Goal: Transaction & Acquisition: Purchase product/service

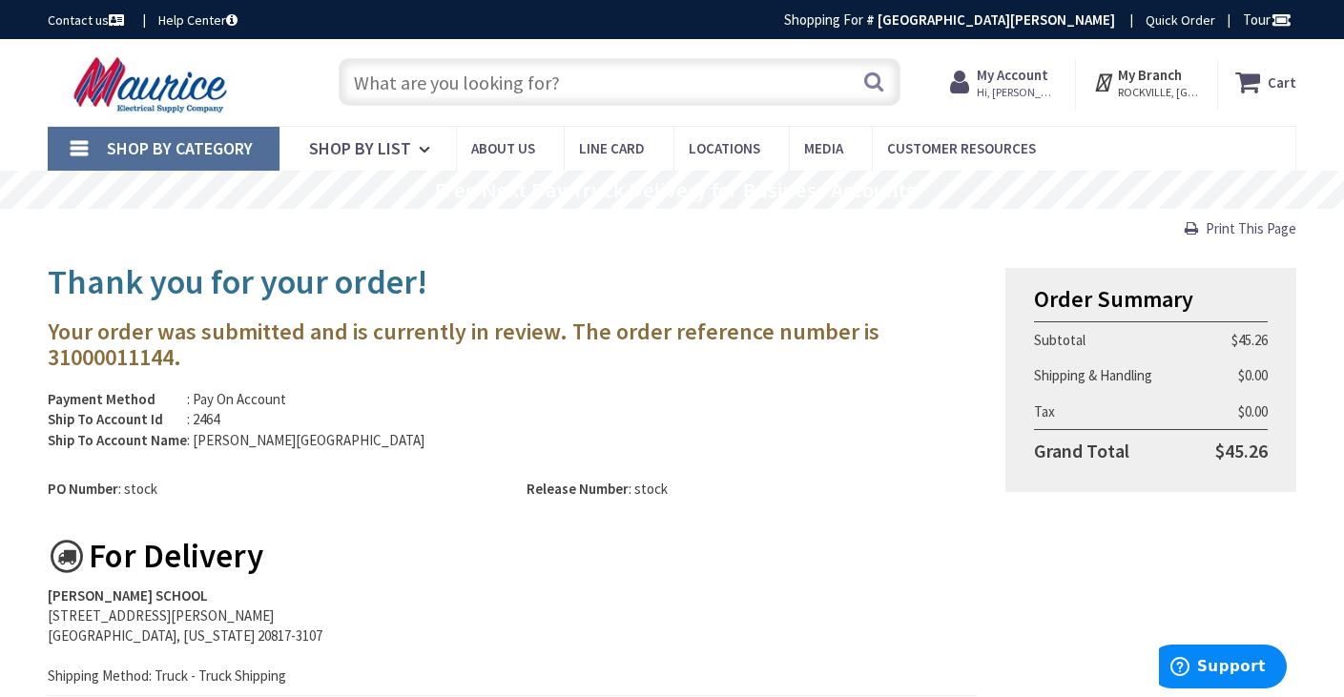
click at [1023, 77] on strong "My Account" at bounding box center [1013, 75] width 72 height 18
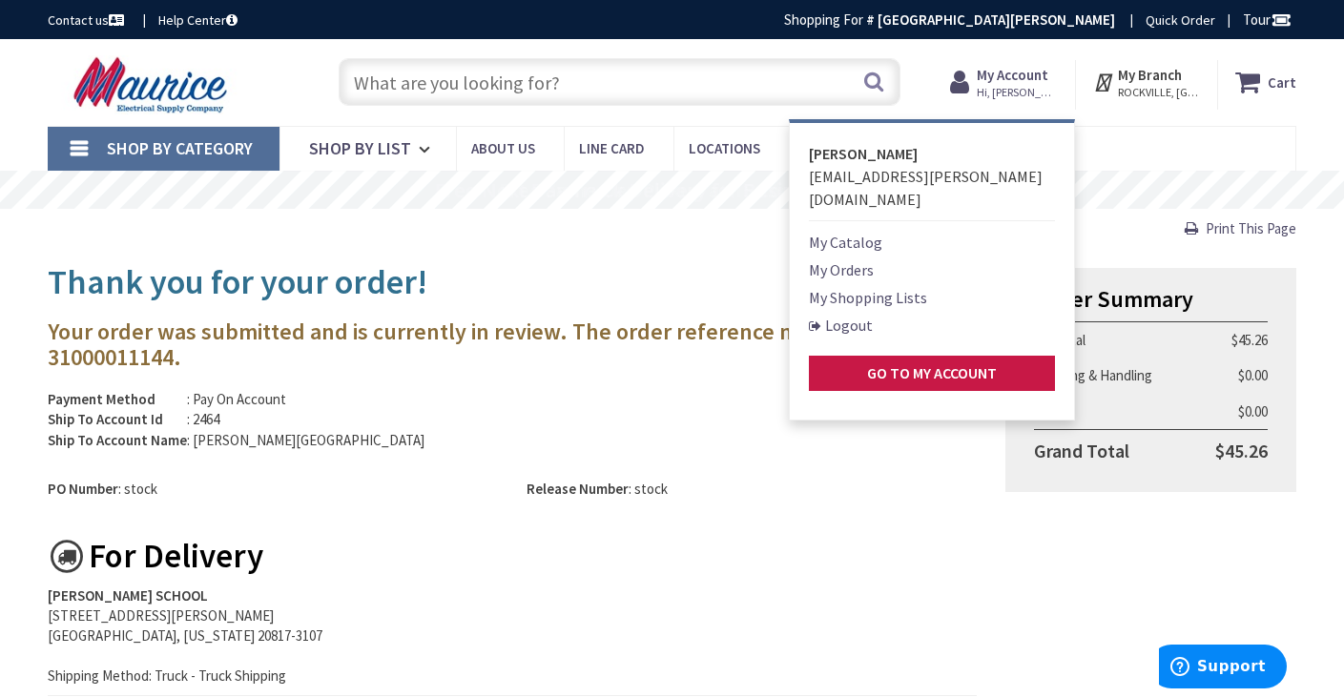
click at [869, 258] on link "My Orders" at bounding box center [841, 269] width 65 height 23
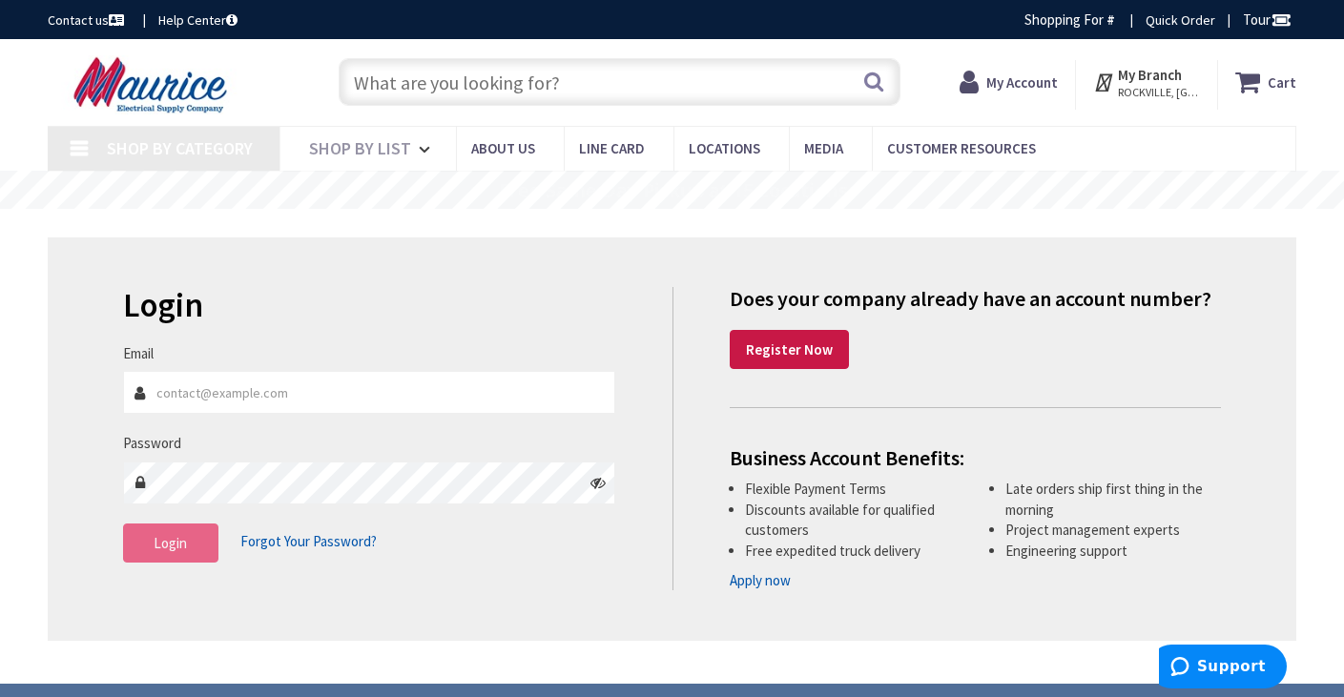
type input "[EMAIL_ADDRESS][PERSON_NAME][DOMAIN_NAME]"
click at [171, 552] on button "Login" at bounding box center [170, 544] width 95 height 40
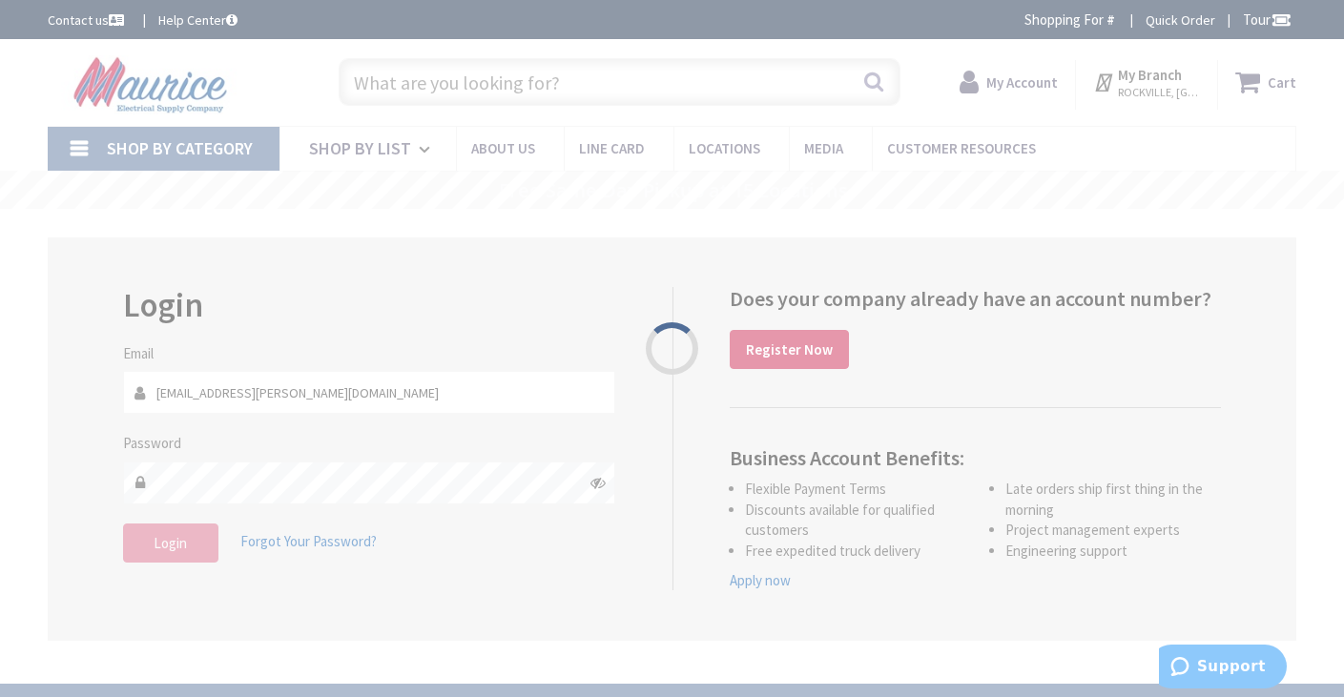
type input "[GEOGRAPHIC_DATA], [STREET_ADDRESS]"
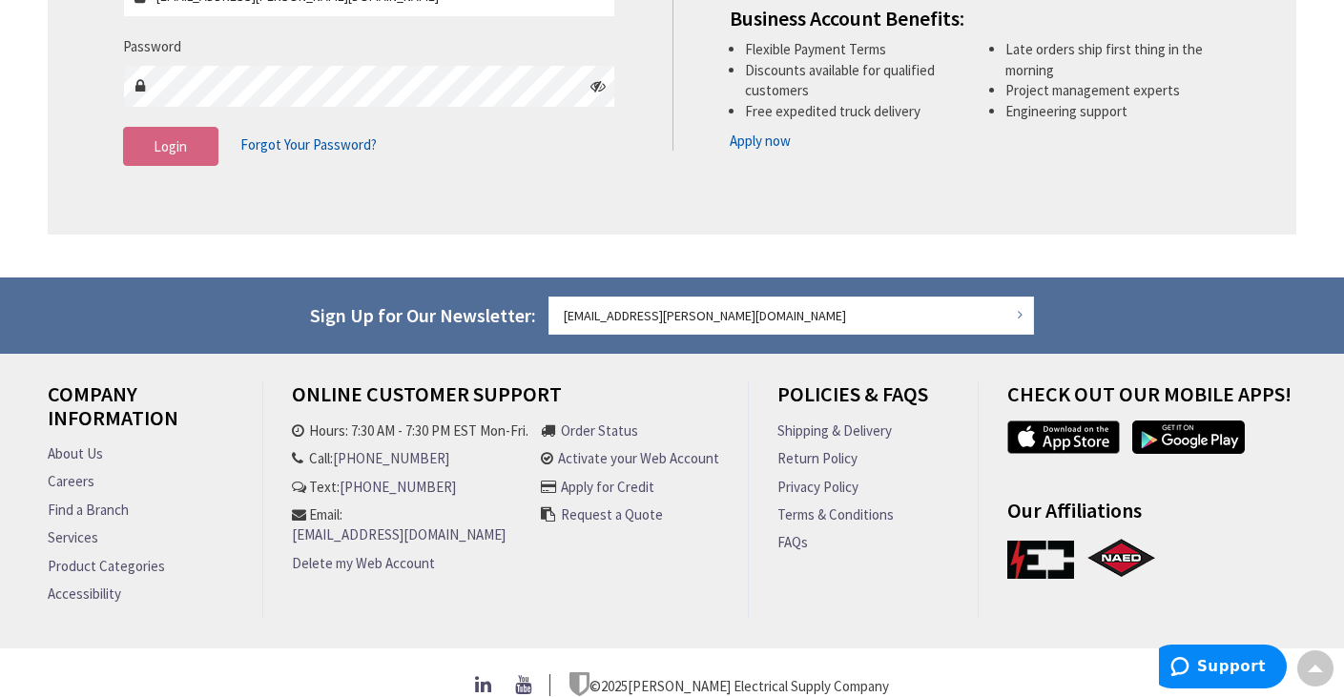
scroll to position [467, 0]
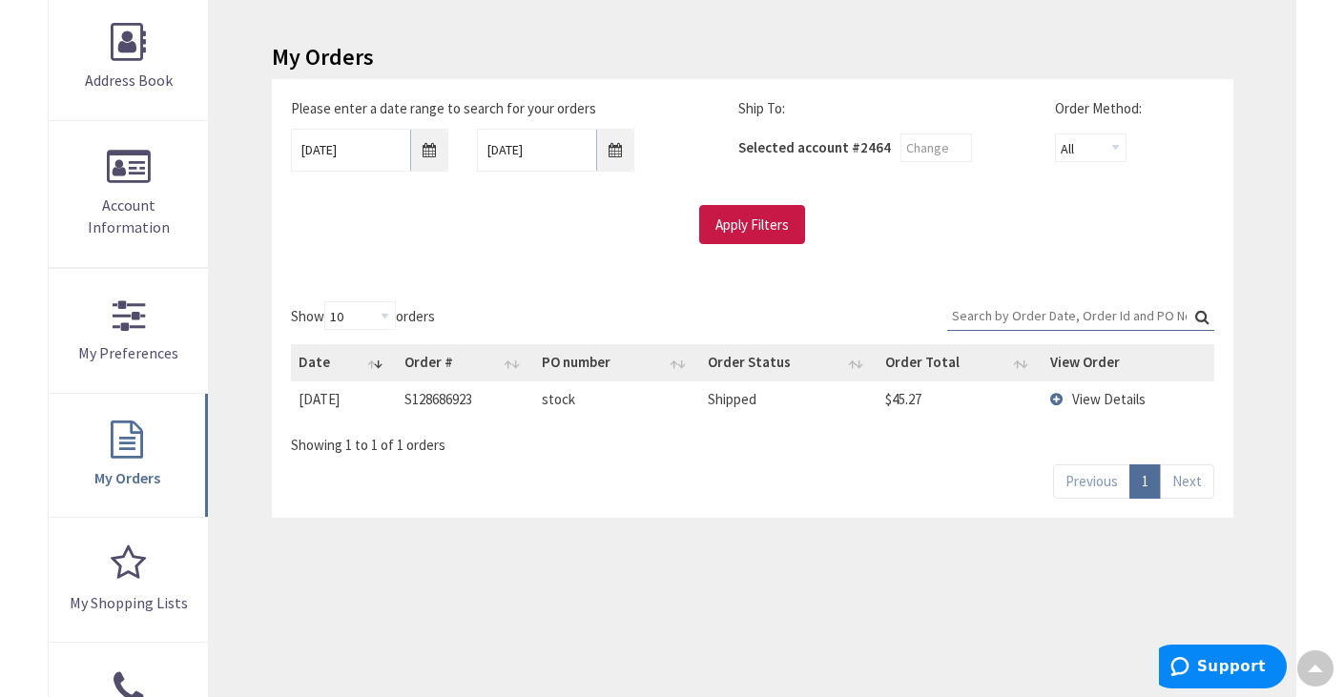
scroll to position [95, 0]
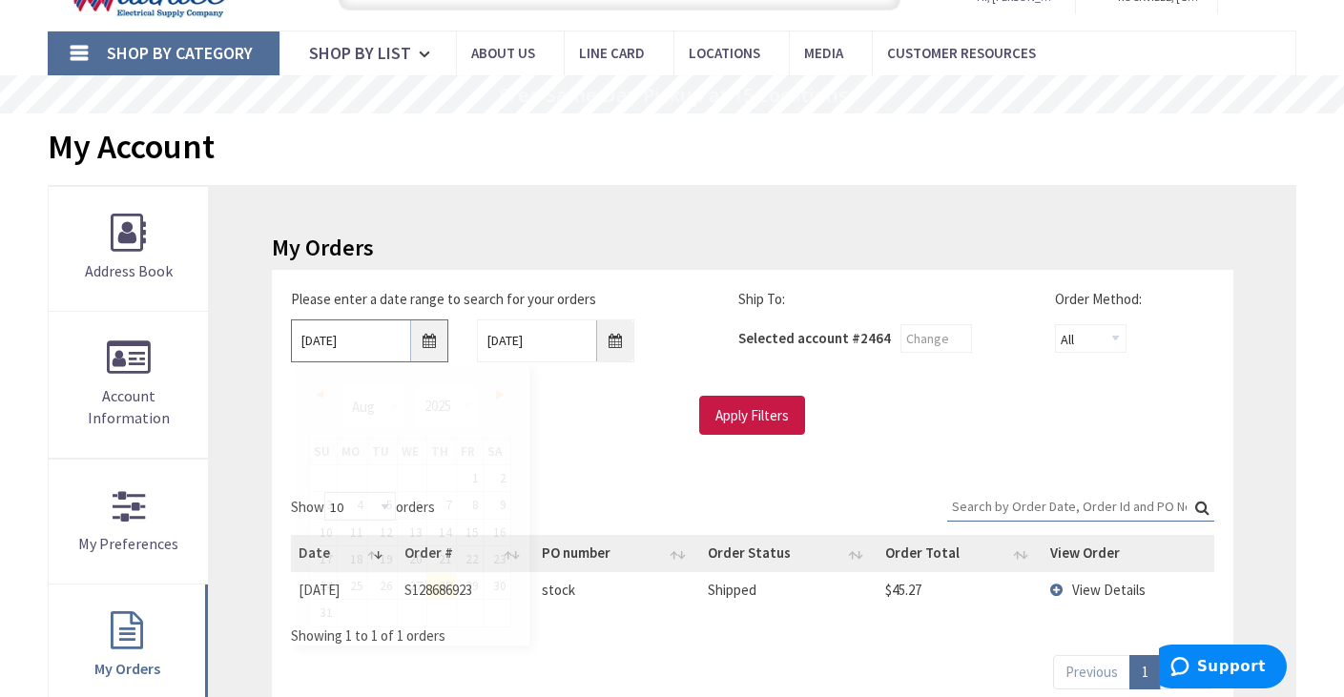
click at [321, 344] on input "8/28/2025" at bounding box center [369, 340] width 157 height 43
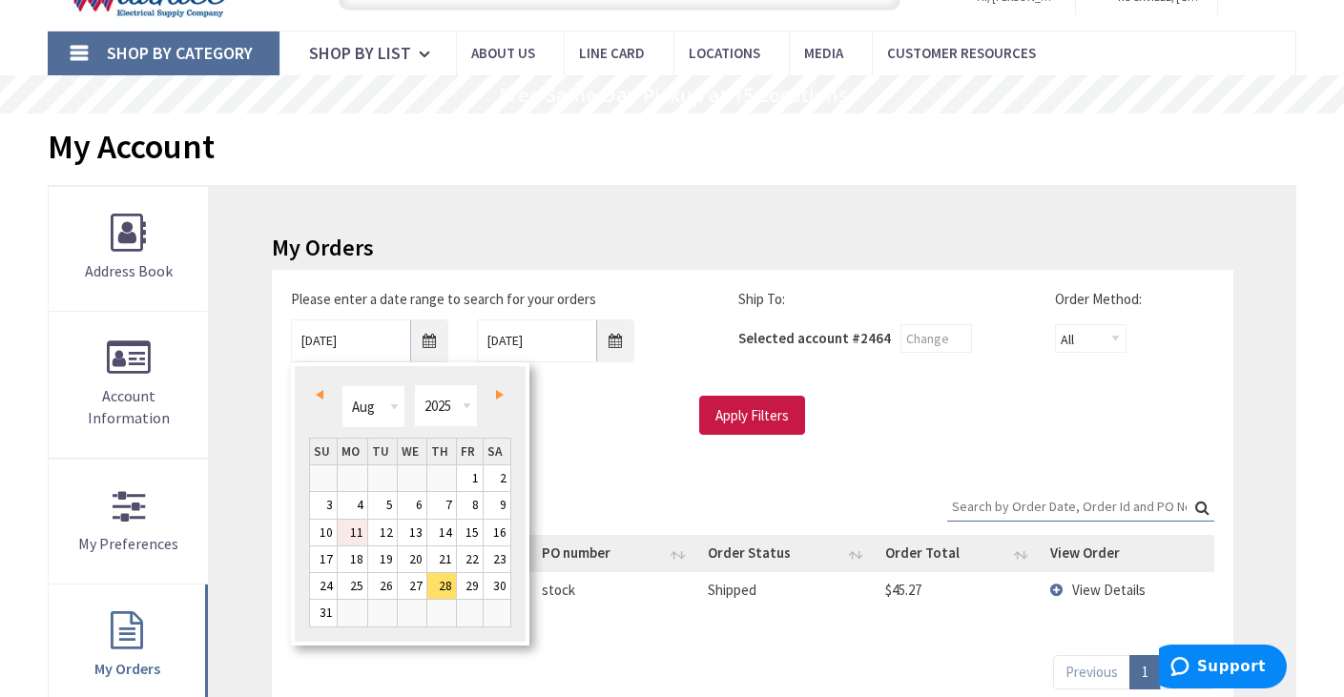
click at [355, 537] on link "11" at bounding box center [353, 533] width 30 height 26
type input "08/11/2025"
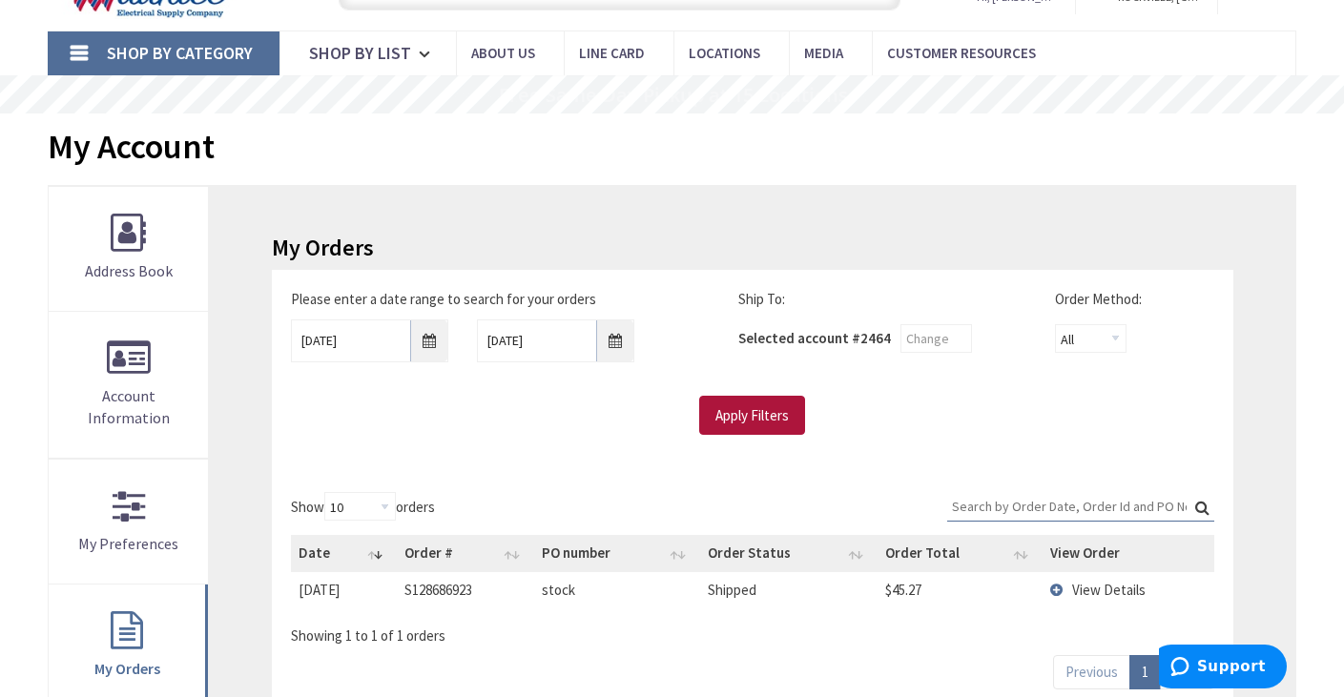
click at [722, 409] on input "Apply Filters" at bounding box center [752, 416] width 106 height 40
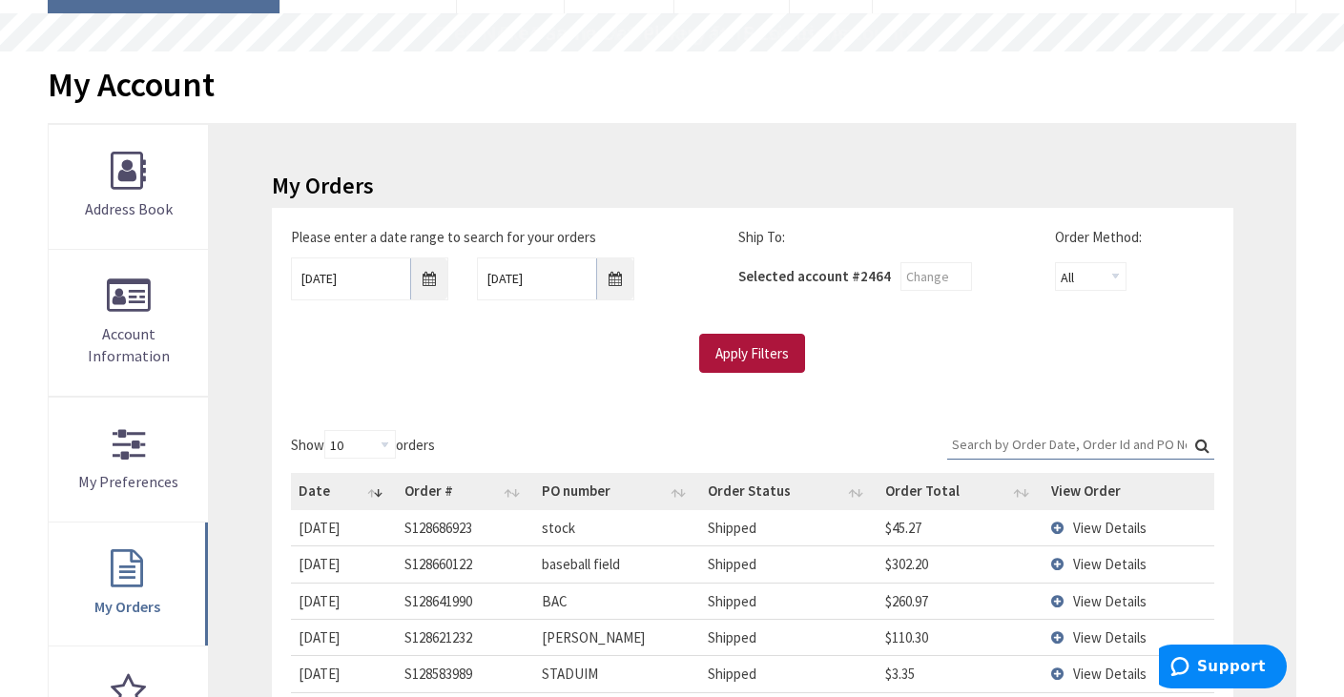
scroll to position [191, 0]
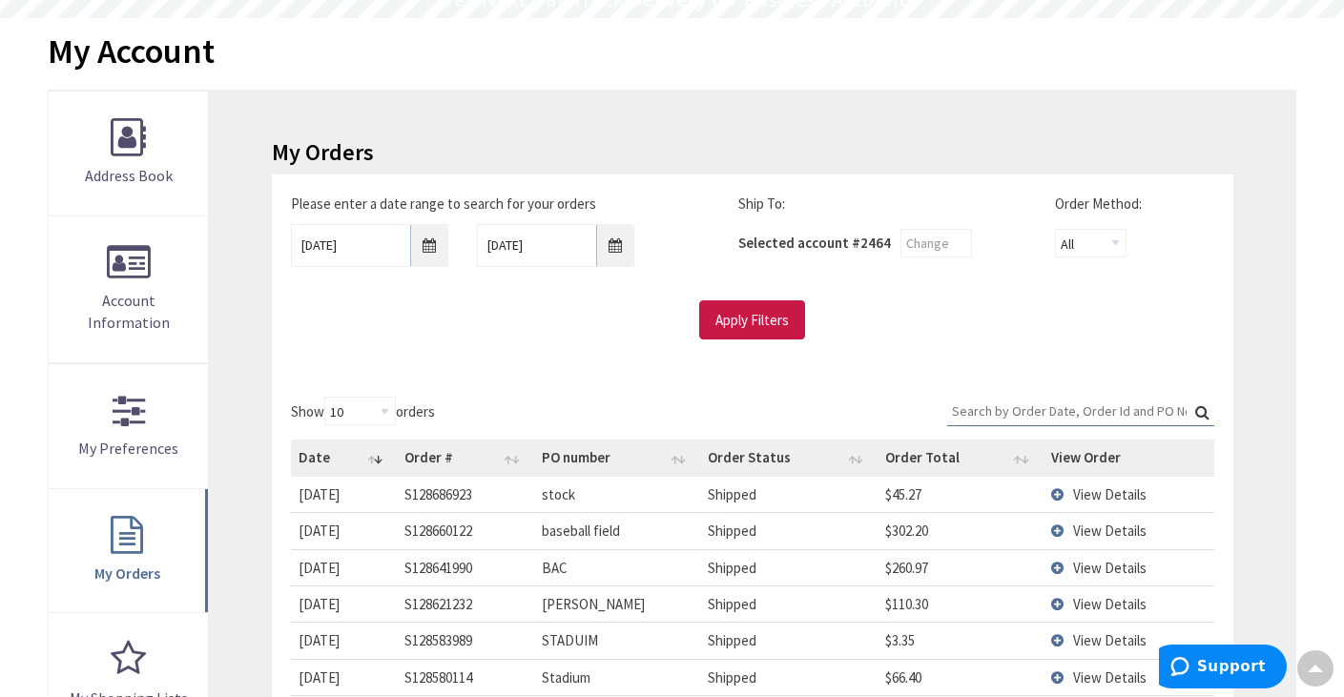
click at [1095, 570] on span "View Details" at bounding box center [1109, 568] width 73 height 18
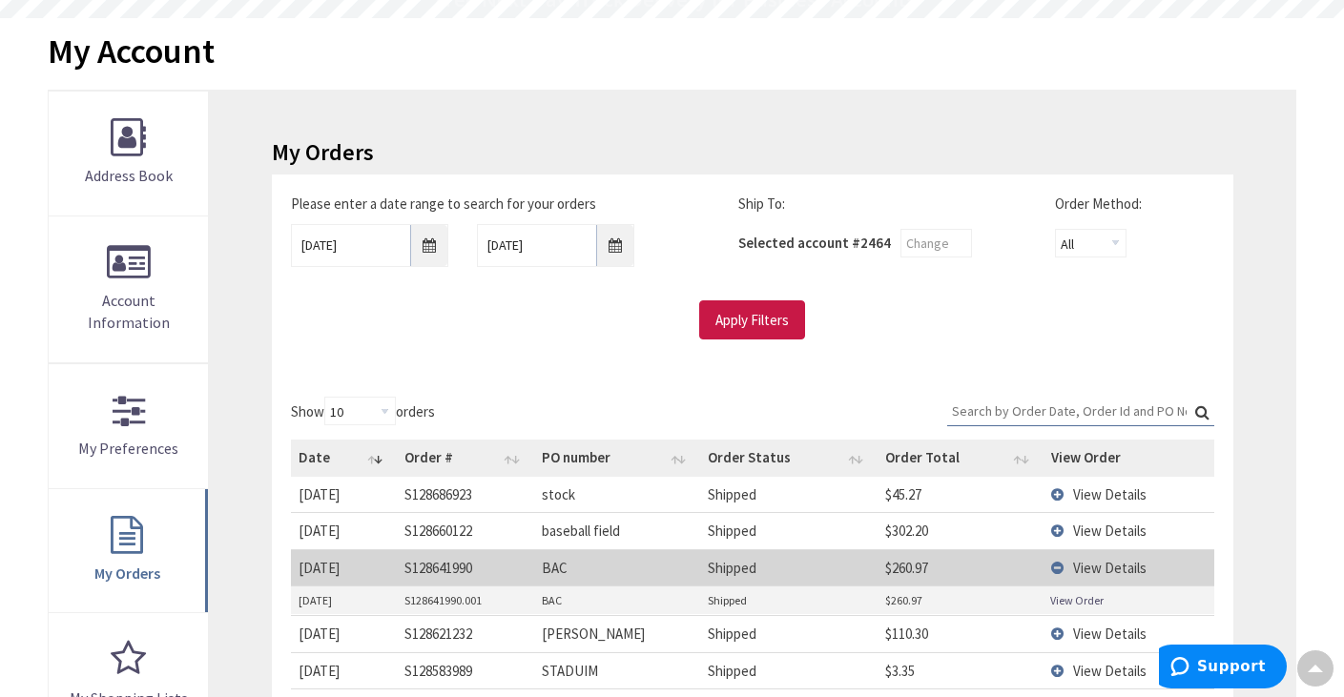
click at [1066, 595] on link "View Order" at bounding box center [1076, 600] width 53 height 16
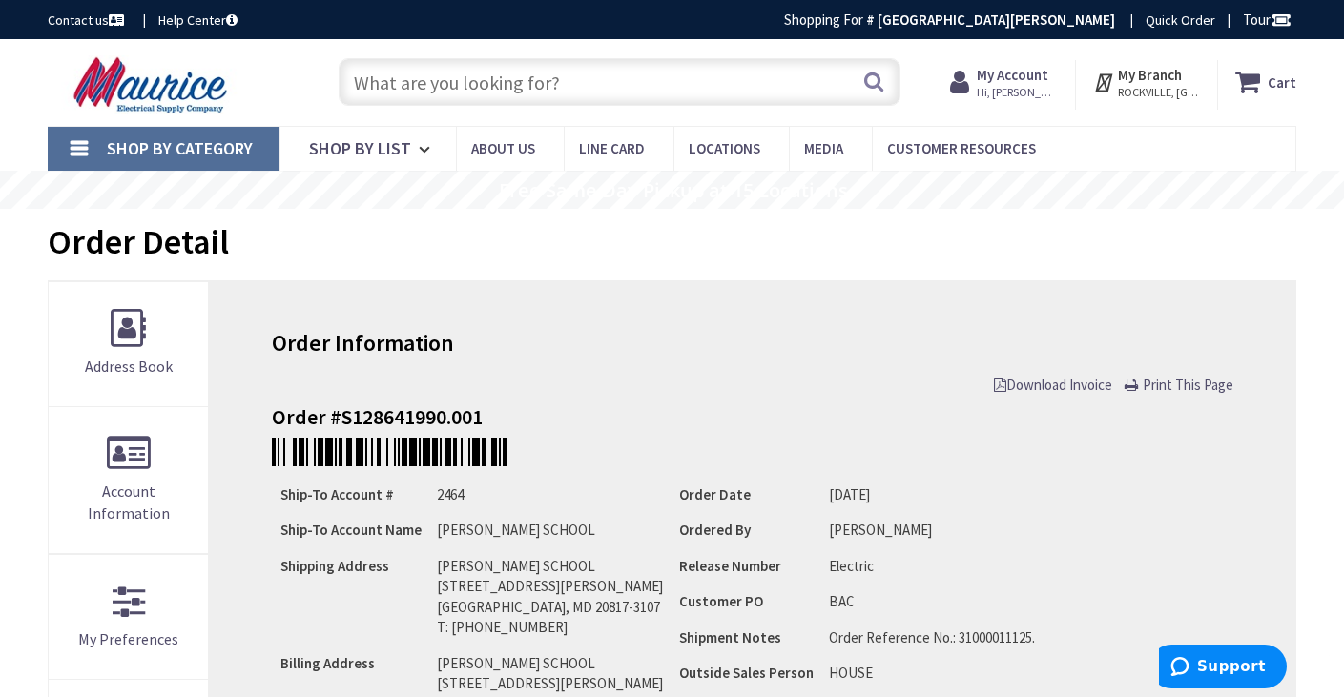
click at [664, 78] on input "text" at bounding box center [620, 82] width 562 height 48
click at [458, 80] on input "2 1/2" at bounding box center [620, 82] width 562 height 48
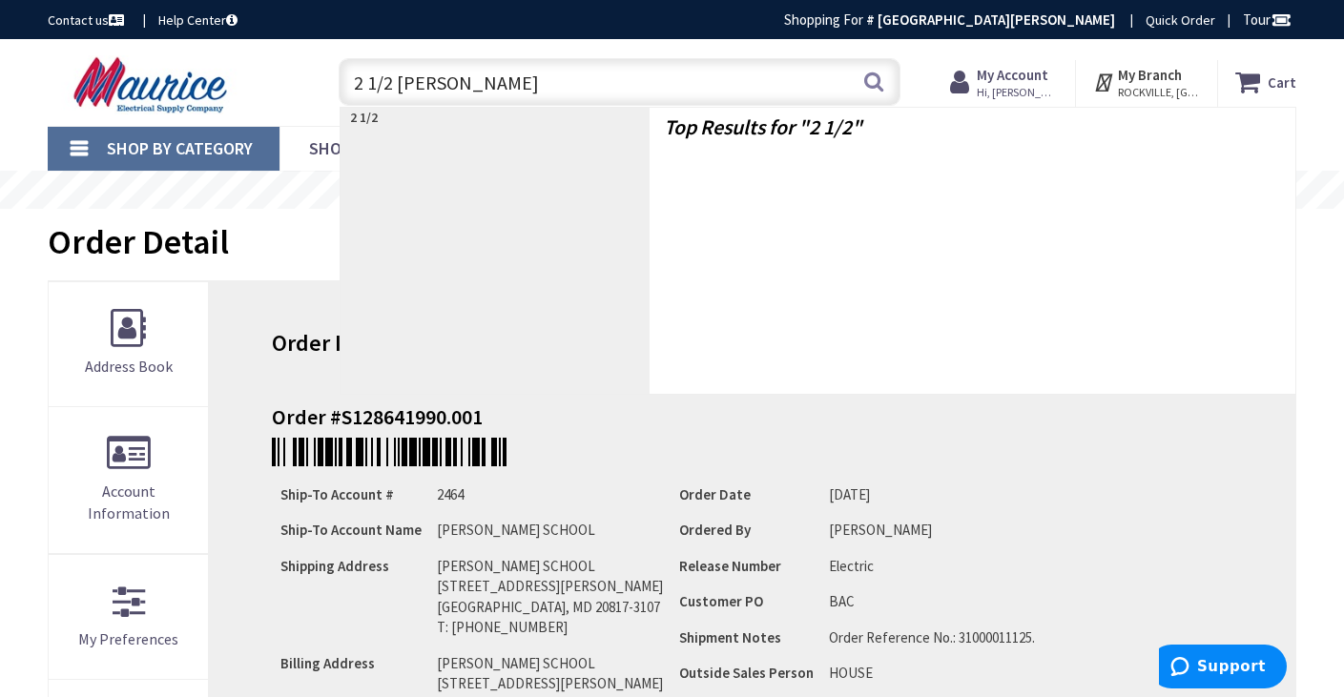
type input "2 1/2 chase"
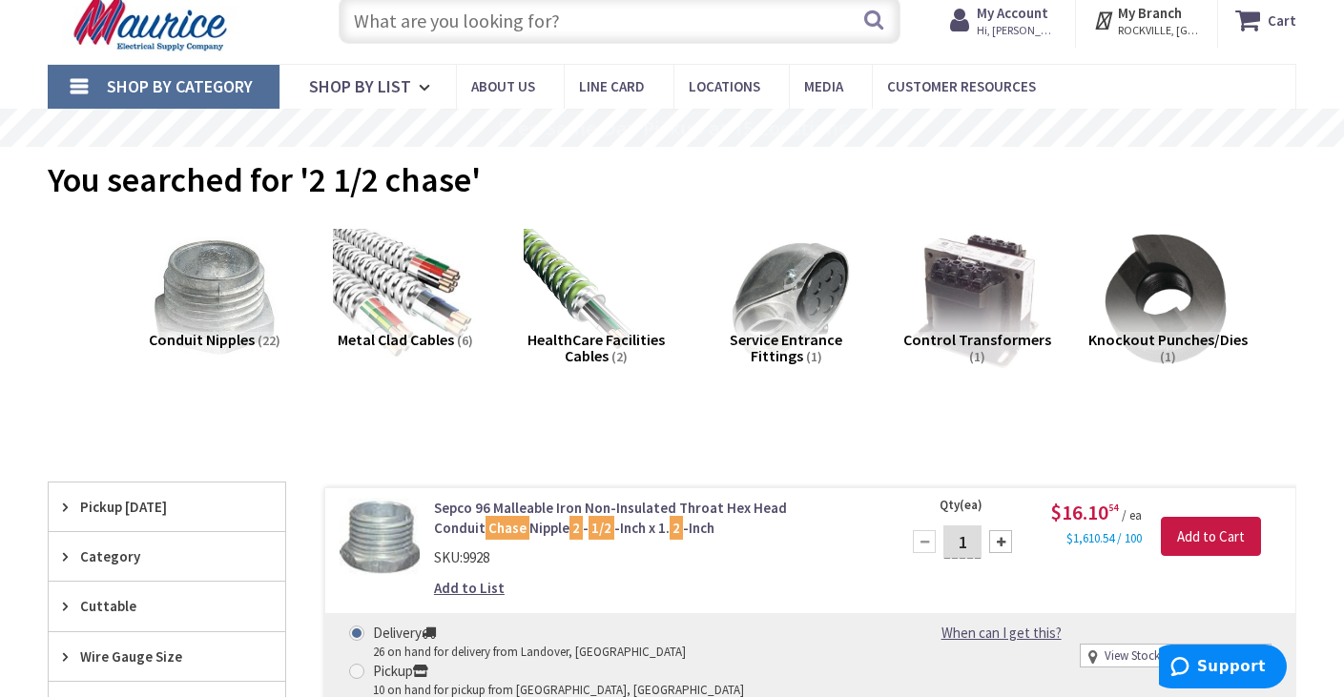
scroll to position [95, 0]
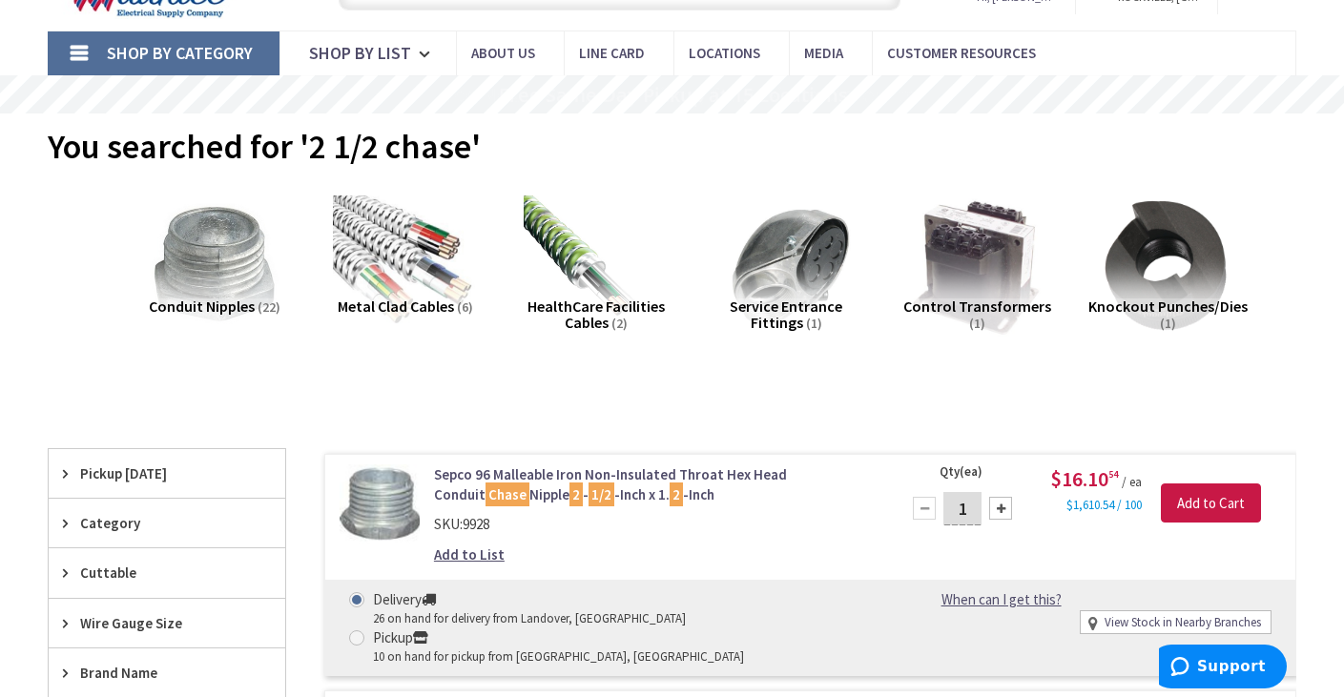
click at [135, 477] on span "Pickup Today" at bounding box center [157, 473] width 155 height 20
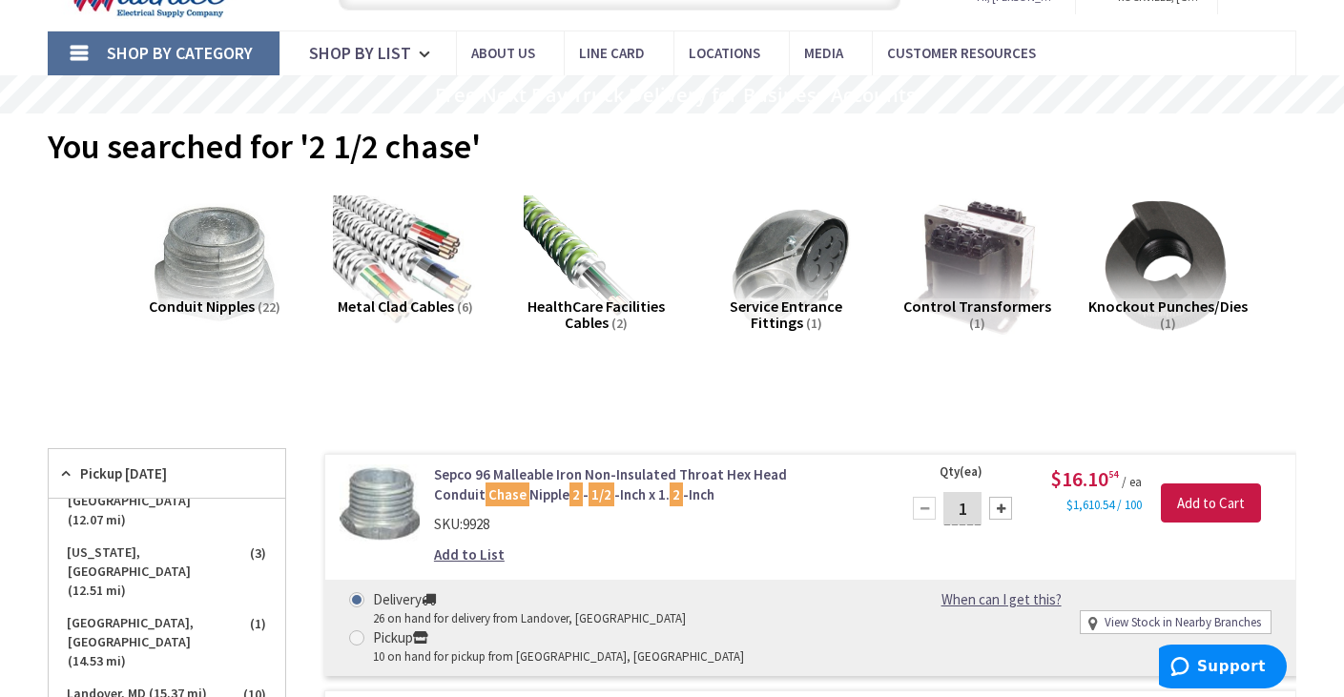
scroll to position [191, 0]
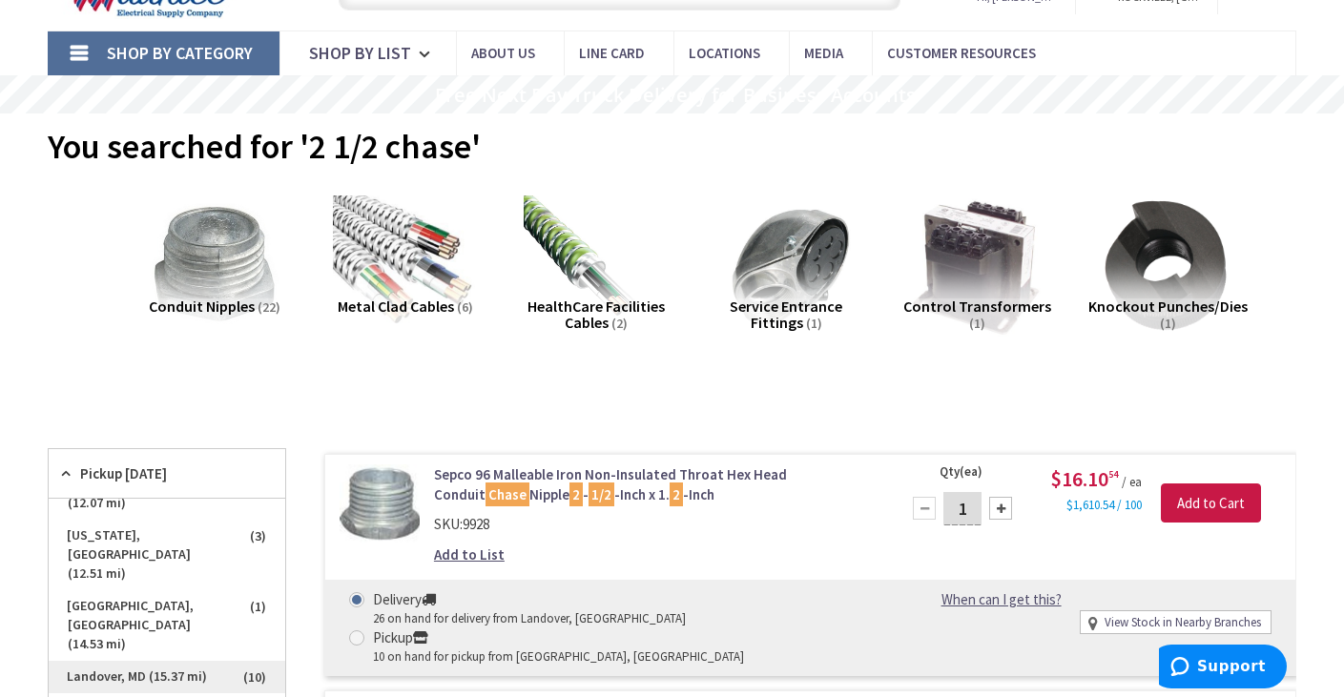
click at [123, 661] on span "Landover, MD (15.37 mi)" at bounding box center [167, 677] width 237 height 32
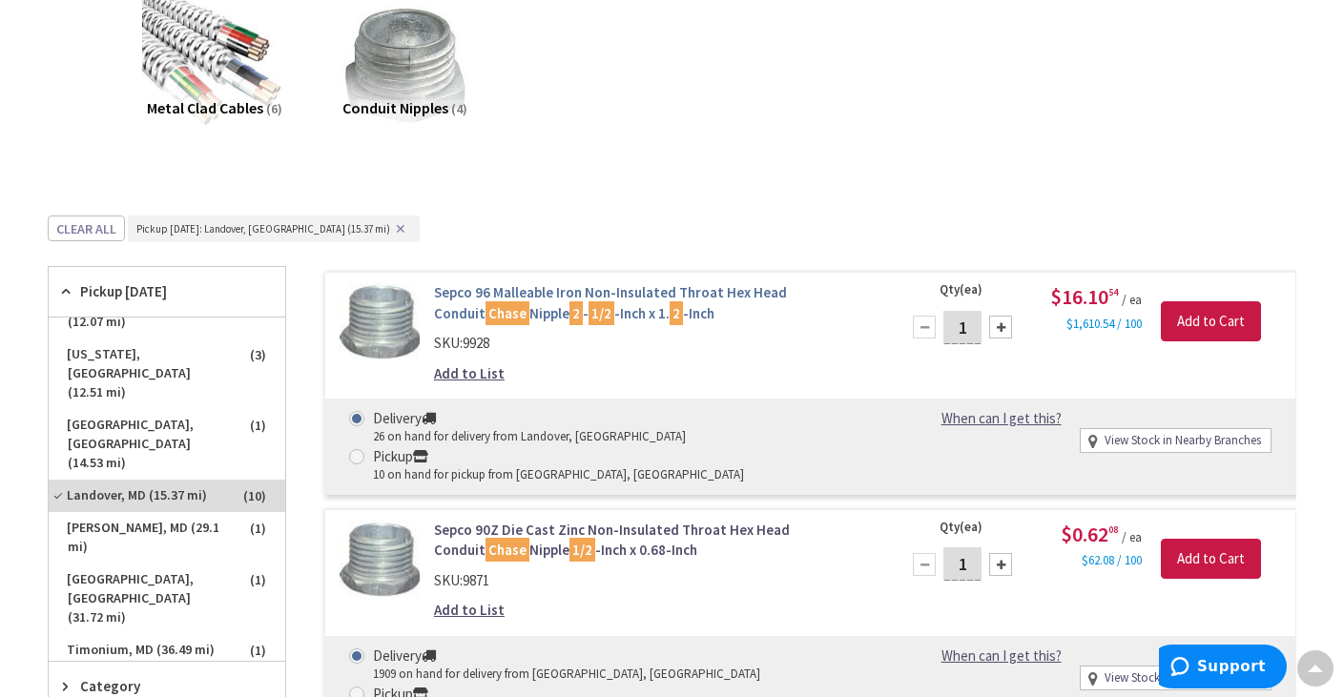
scroll to position [286, 0]
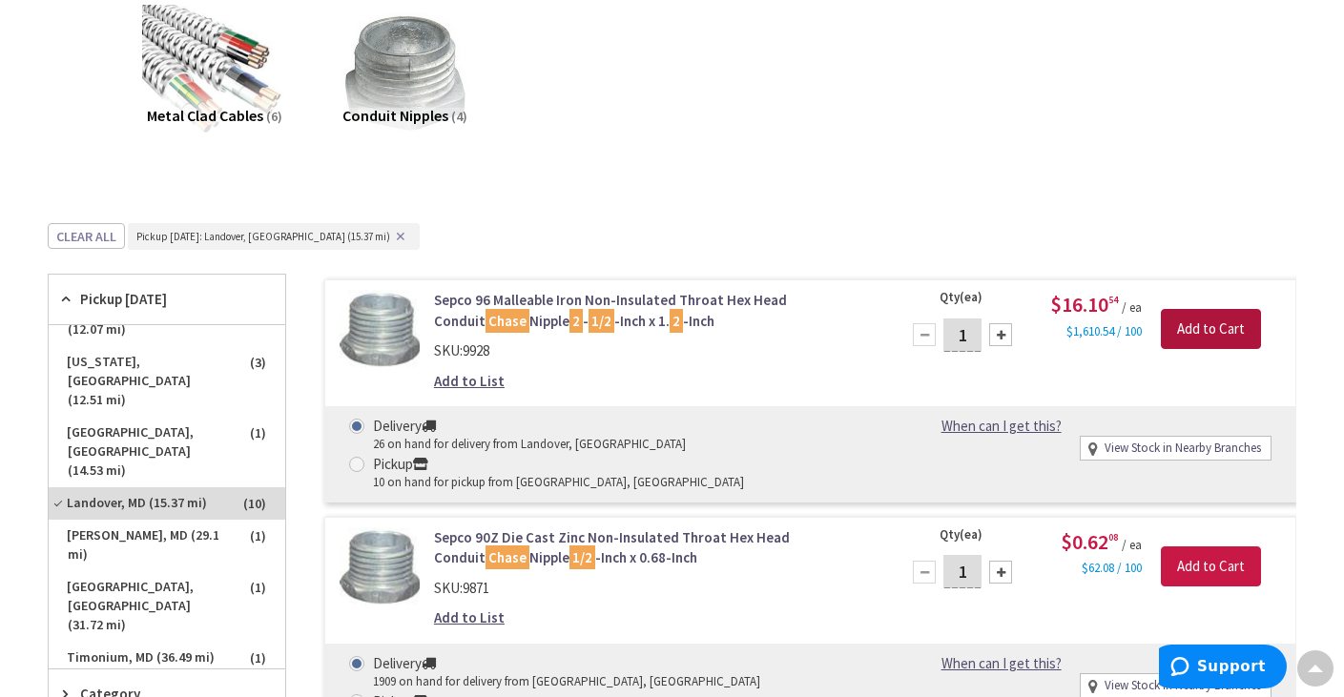
click at [1214, 326] on input "Add to Cart" at bounding box center [1211, 329] width 100 height 40
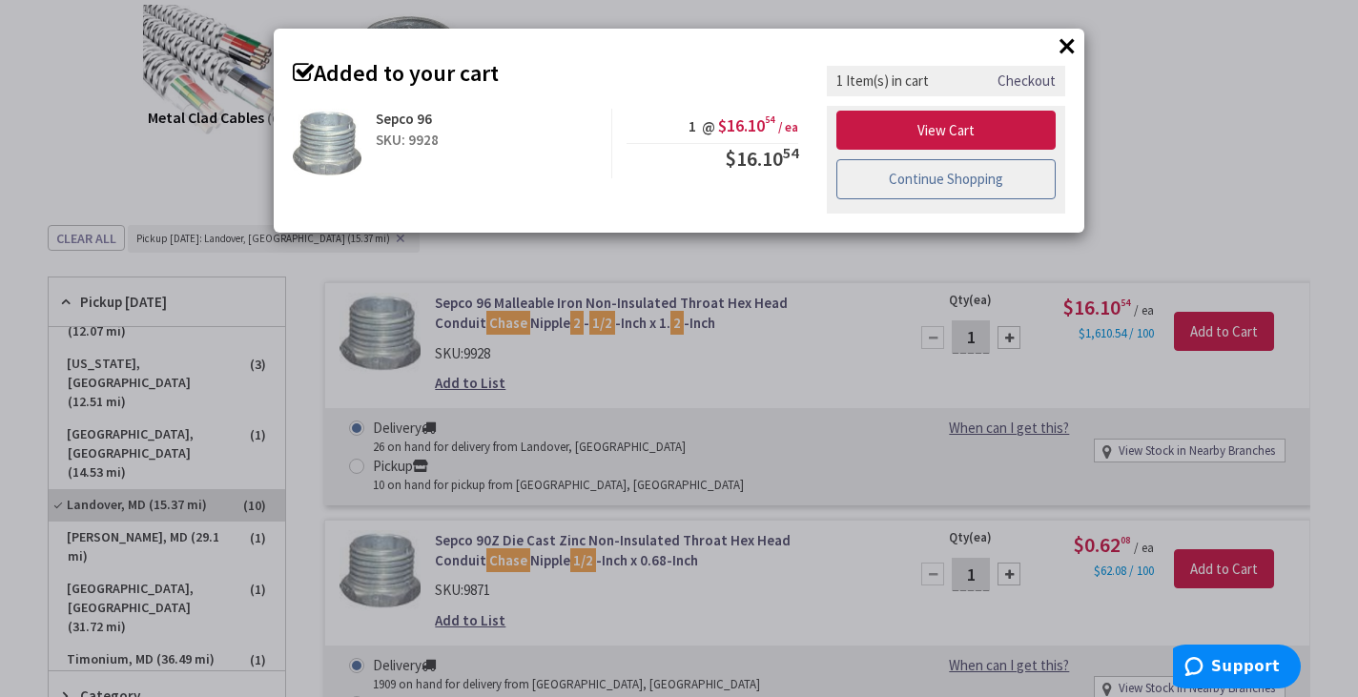
click at [930, 182] on link "Continue Shopping" at bounding box center [945, 179] width 219 height 40
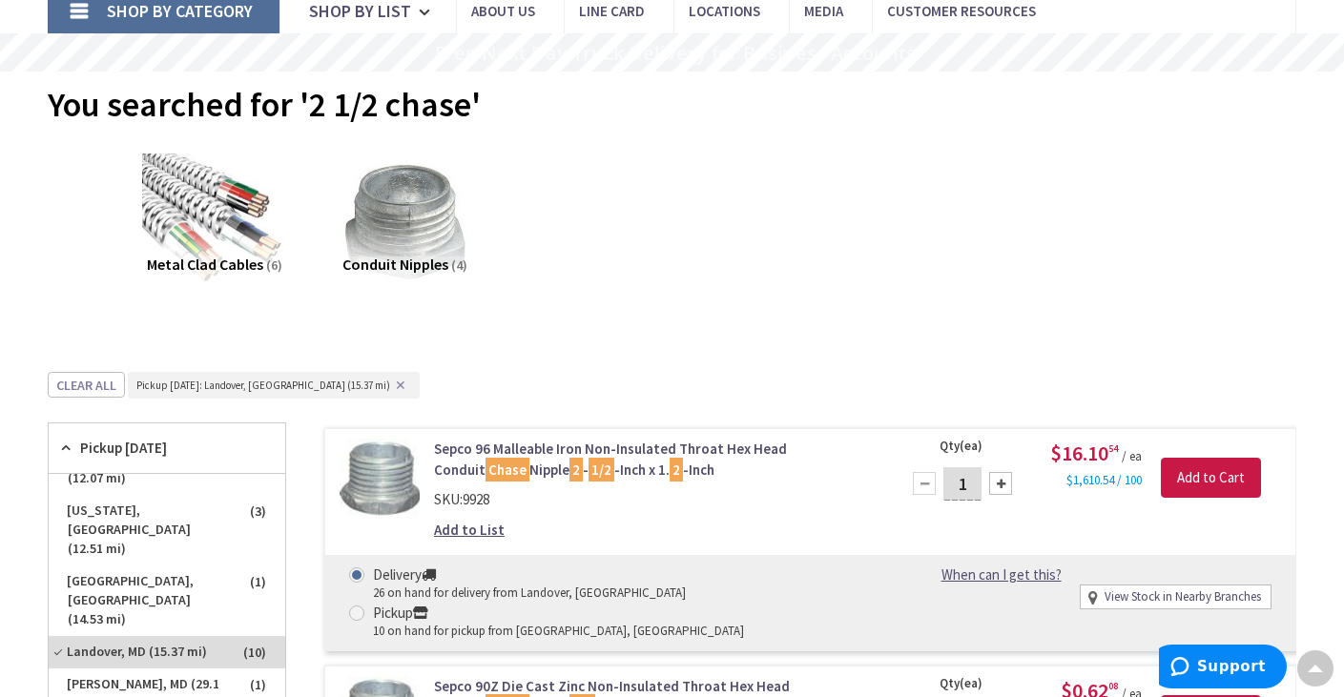
scroll to position [0, 0]
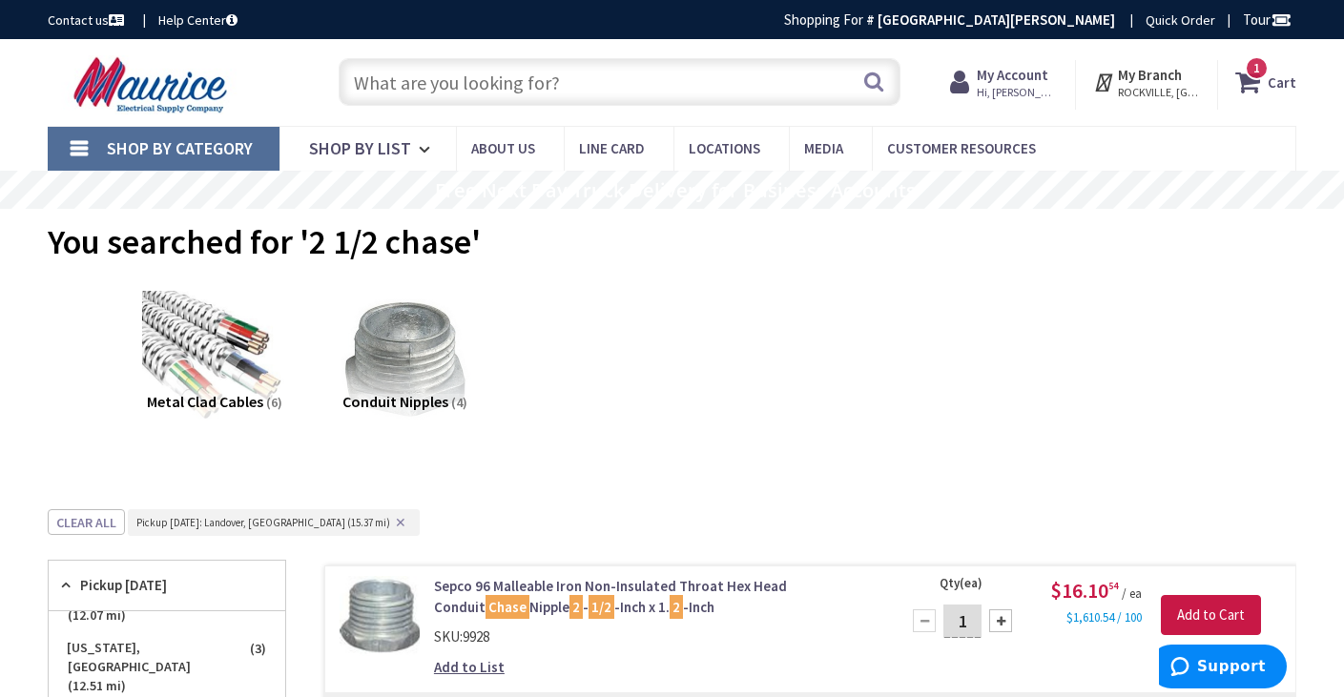
click at [574, 91] on input "text" at bounding box center [620, 82] width 562 height 48
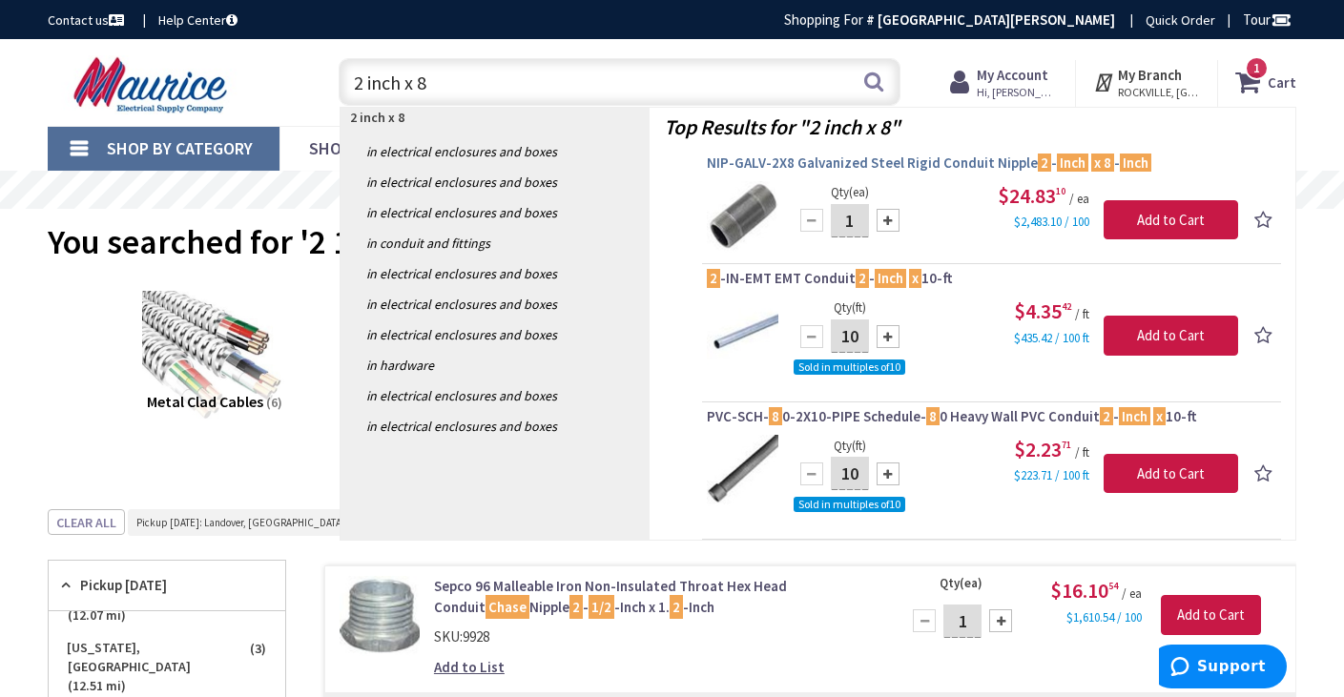
type input "2 inch x 8"
click at [925, 165] on span "NIP-GALV-2X8 Galvanized Steel Rigid Conduit Nipple 2 - Inch x 8 - Inch" at bounding box center [991, 163] width 569 height 19
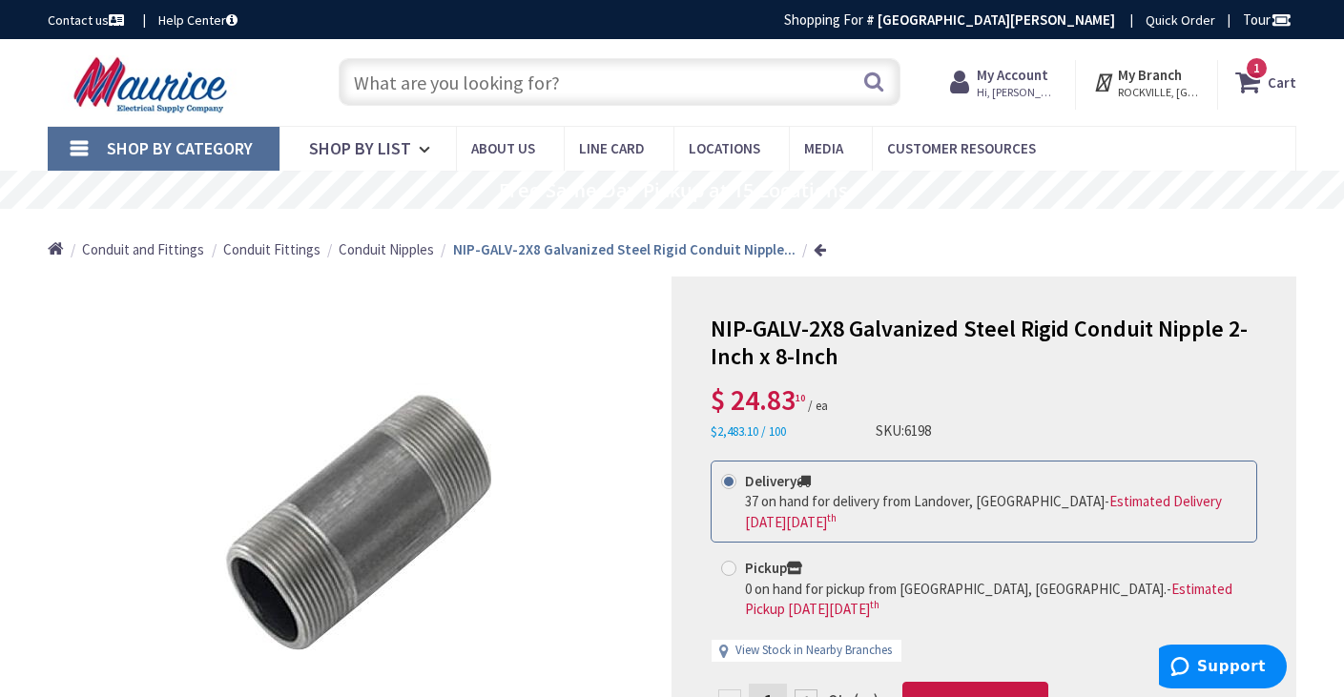
scroll to position [286, 0]
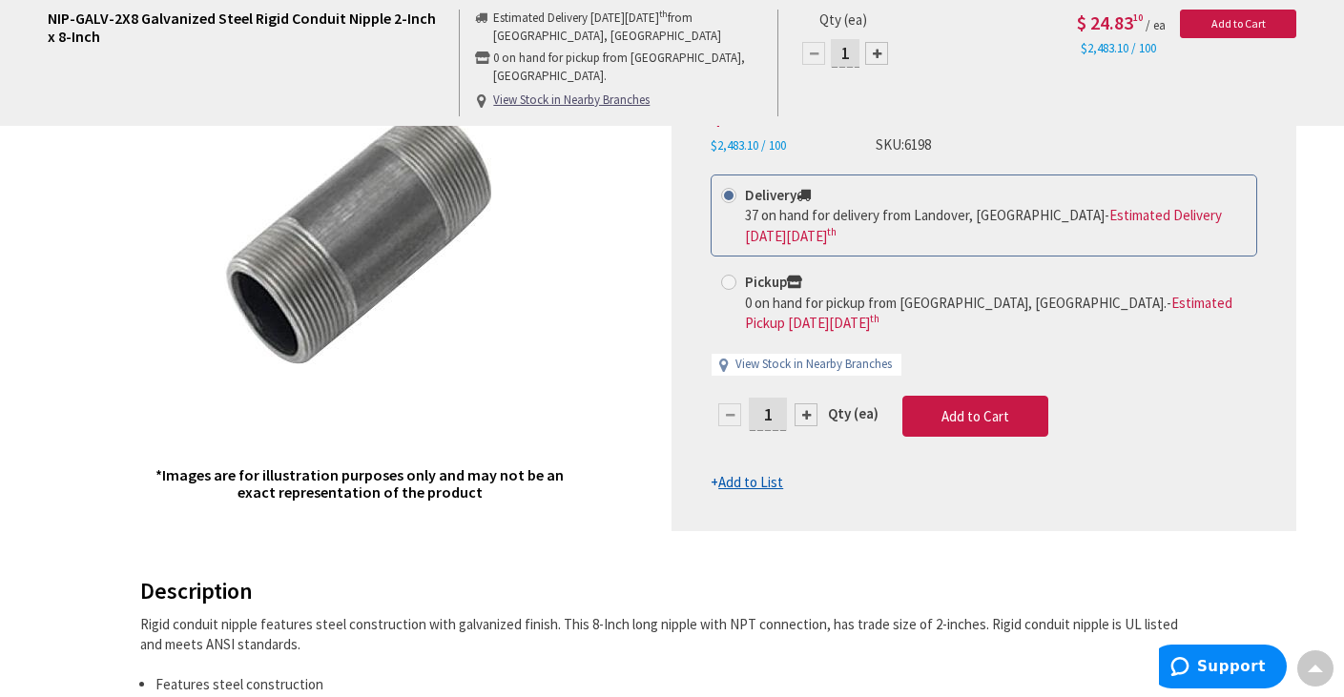
click at [773, 421] on input "1" at bounding box center [768, 414] width 38 height 33
type input "6"
click at [1000, 417] on form "This product is Discontinued Delivery 37 on hand for delivery from Landover, MD…" at bounding box center [983, 334] width 546 height 319
click at [996, 416] on span "Add to Cart" at bounding box center [975, 416] width 68 height 18
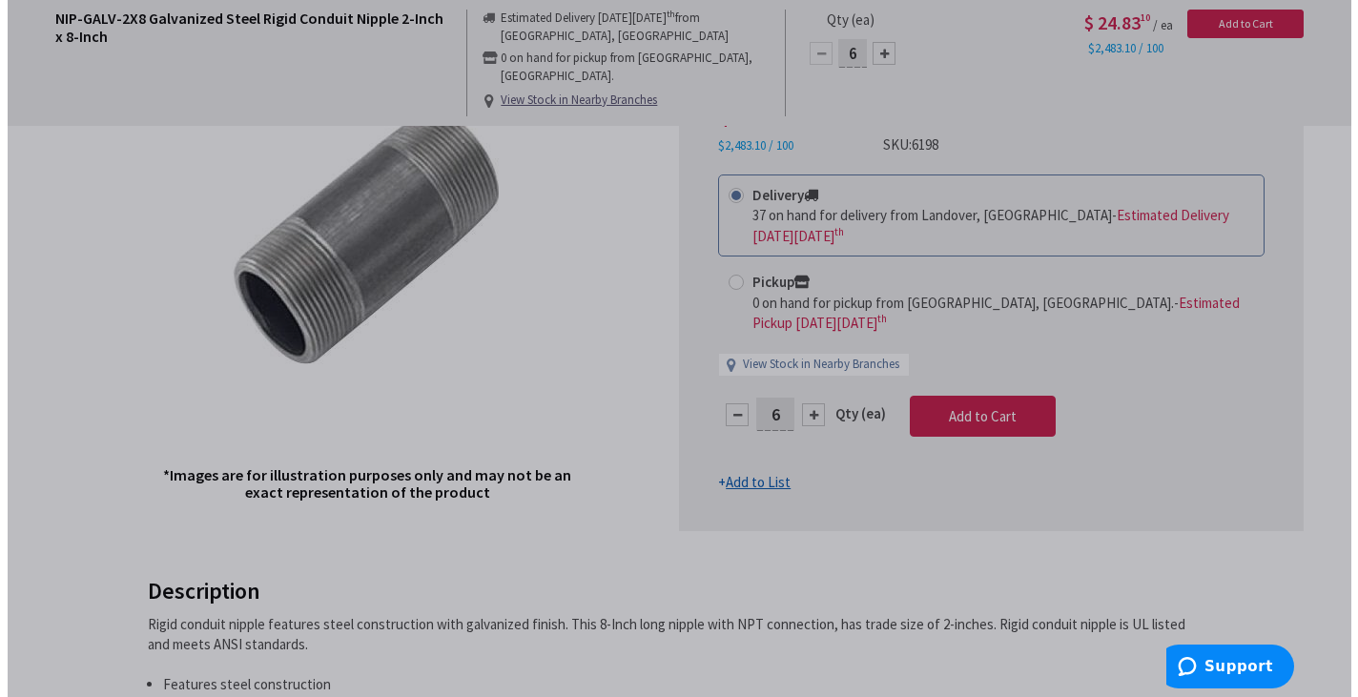
scroll to position [287, 0]
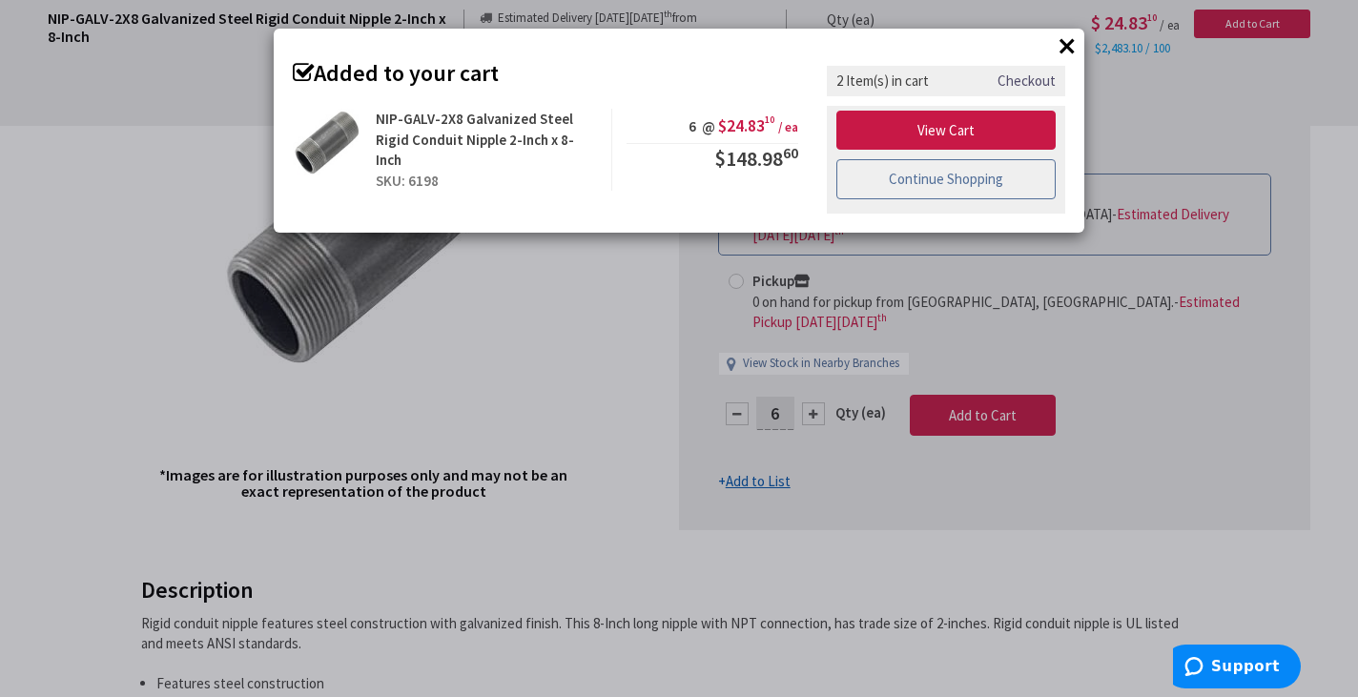
click at [941, 182] on link "Continue Shopping" at bounding box center [945, 179] width 219 height 40
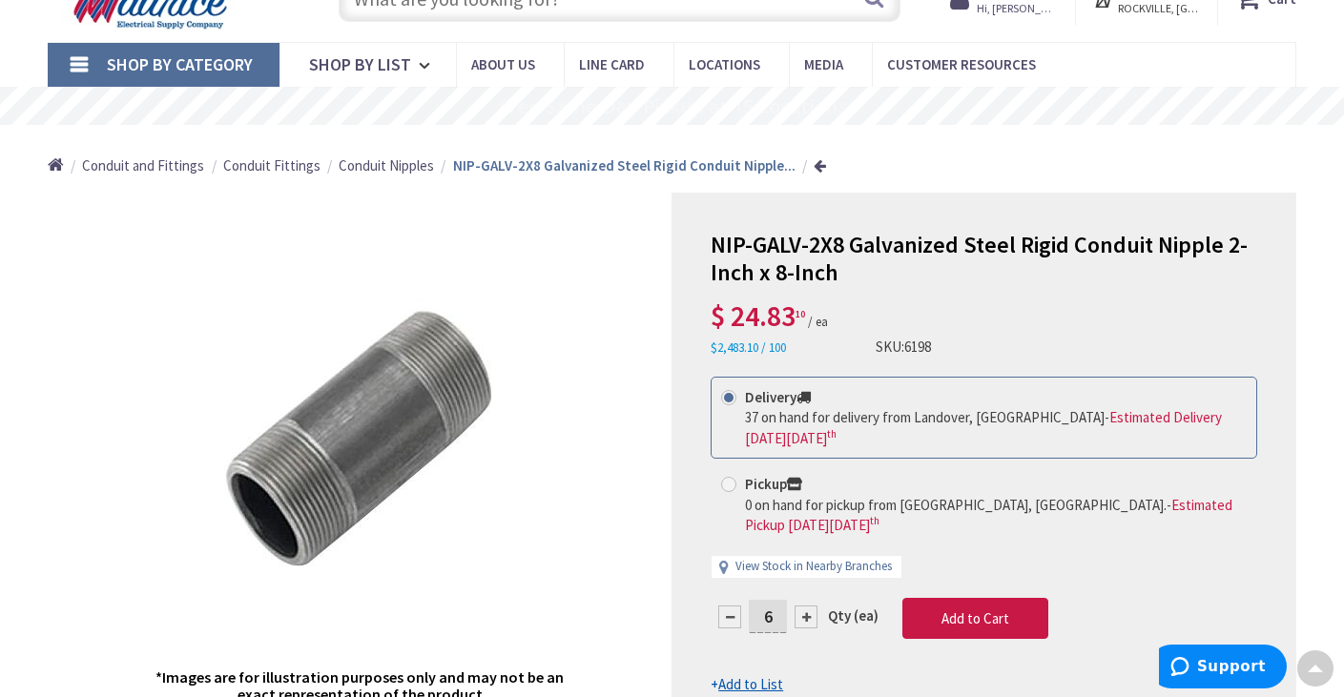
scroll to position [0, 0]
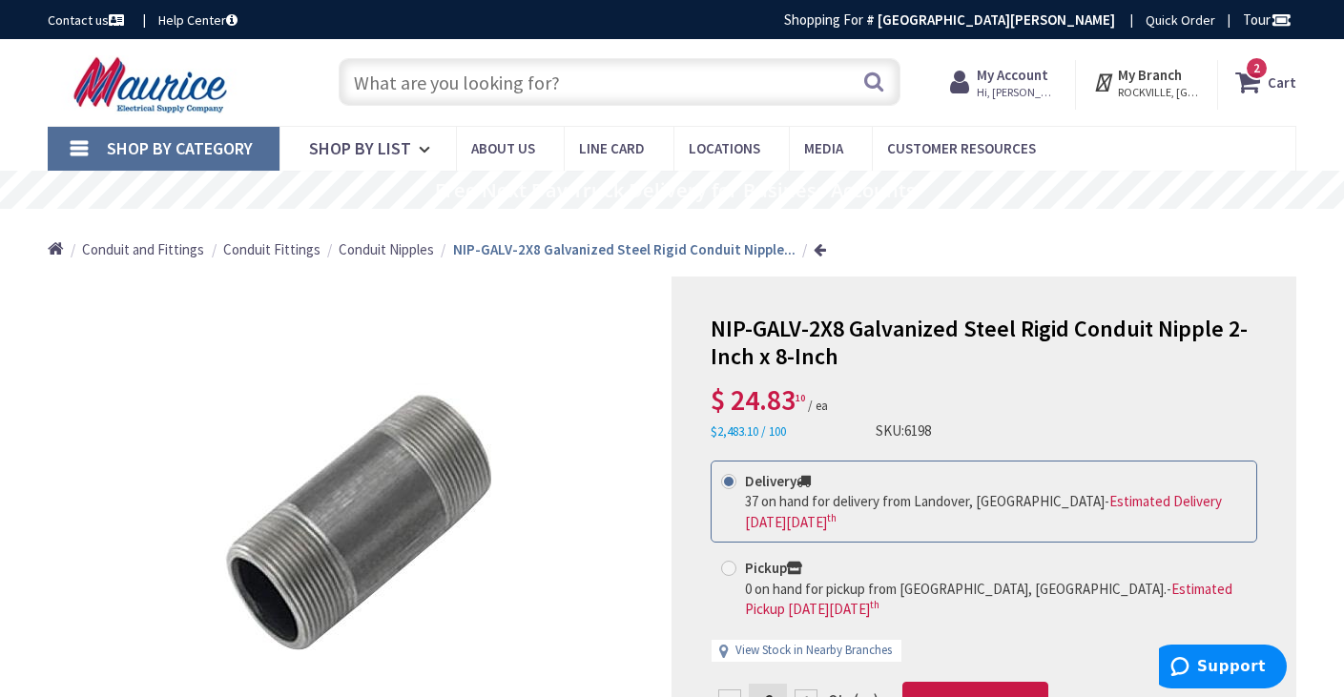
click at [1261, 85] on icon at bounding box center [1251, 82] width 32 height 34
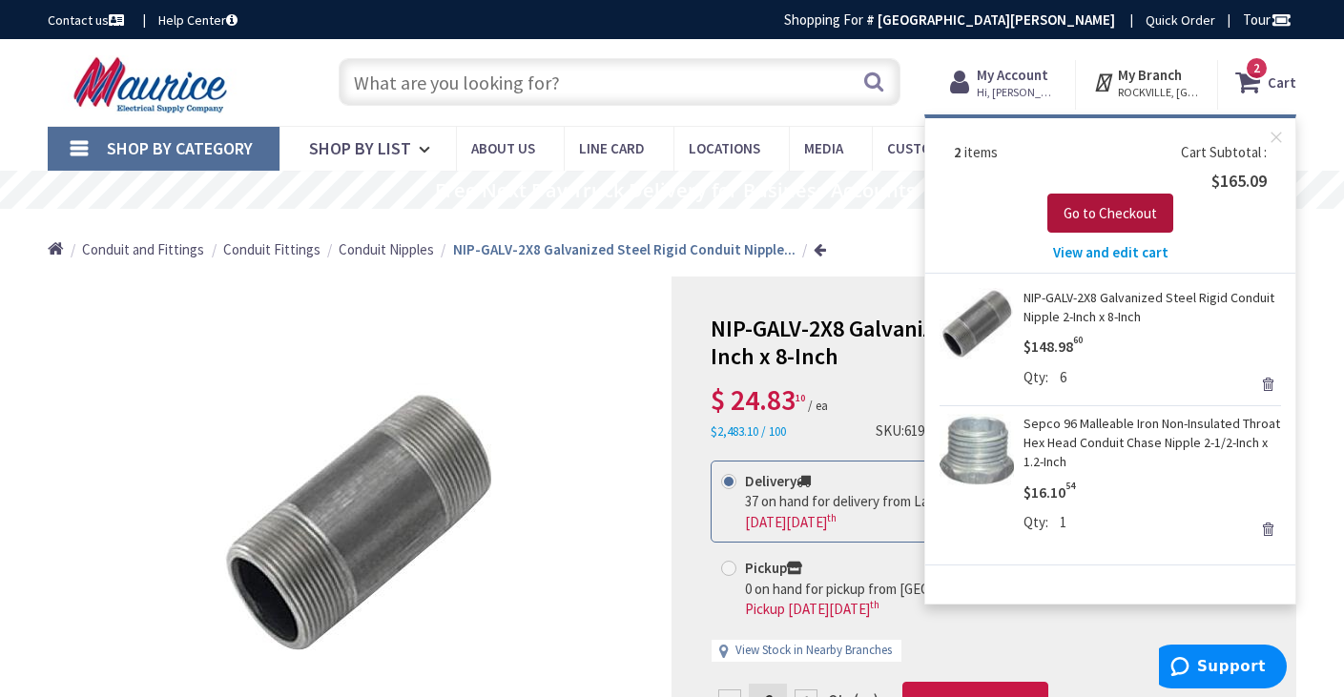
click at [1131, 213] on span "Go to Checkout" at bounding box center [1109, 213] width 93 height 18
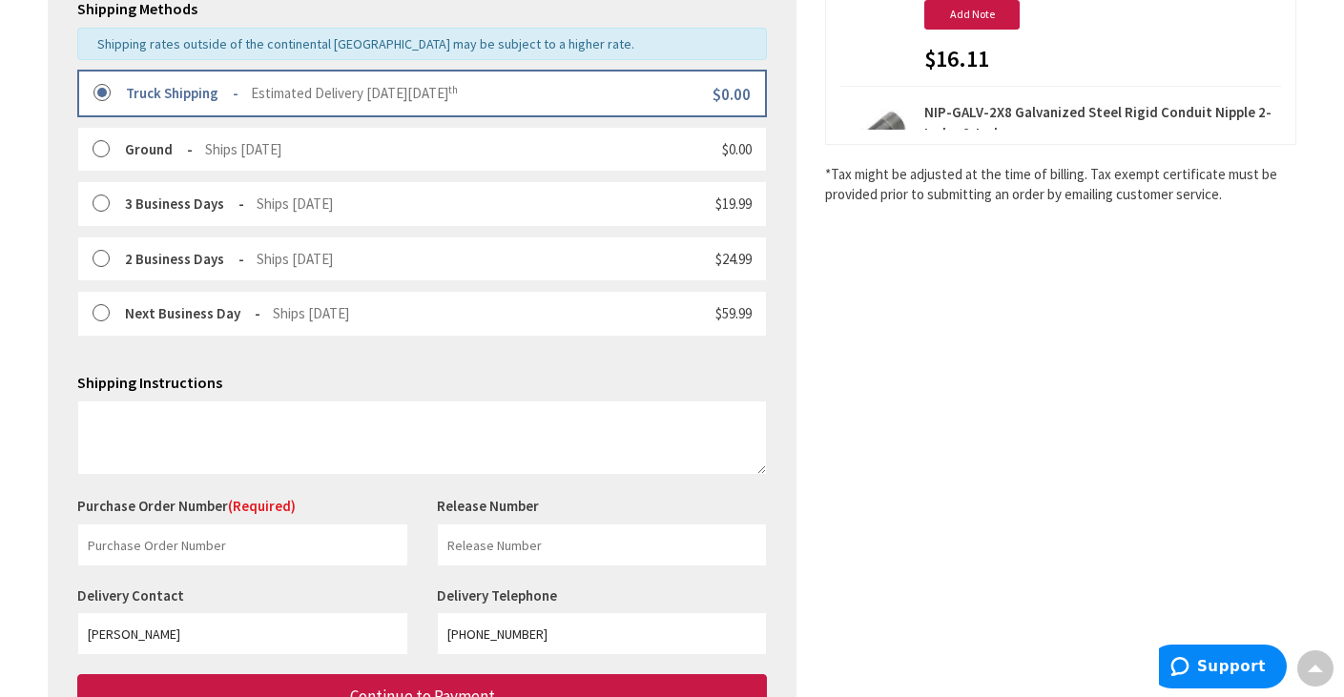
scroll to position [477, 0]
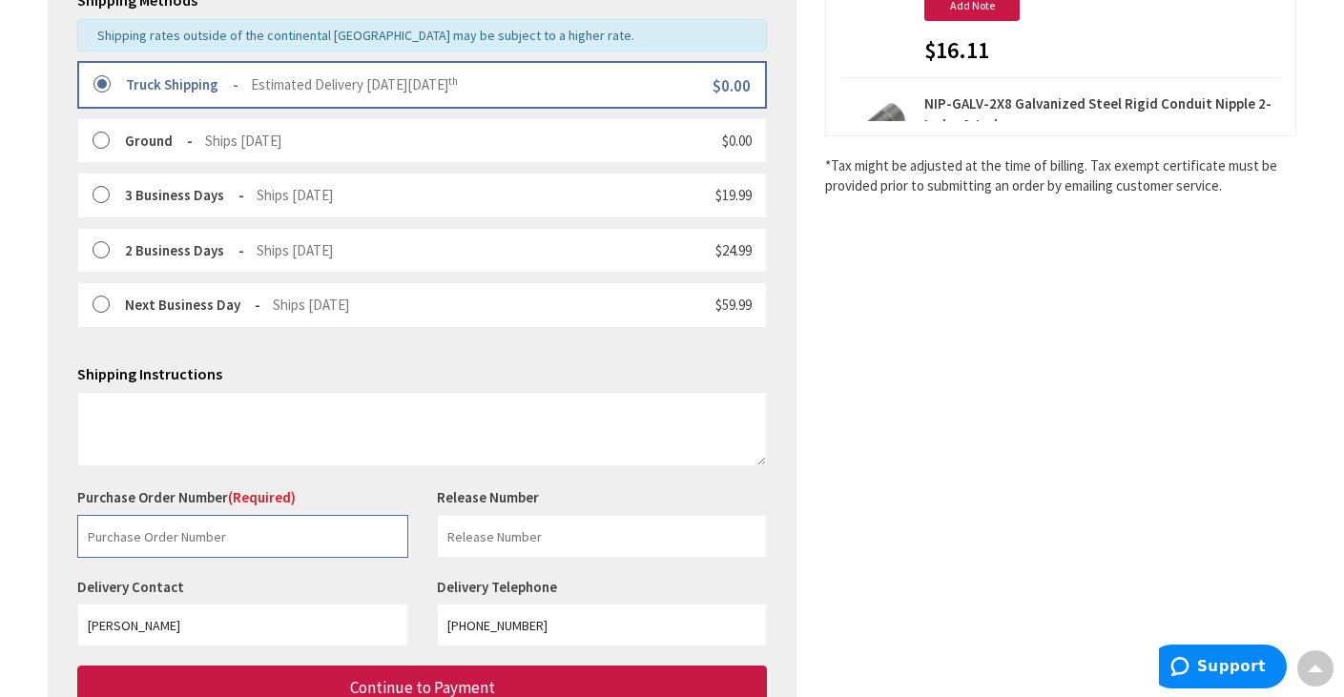
click at [261, 532] on input "text" at bounding box center [242, 536] width 331 height 43
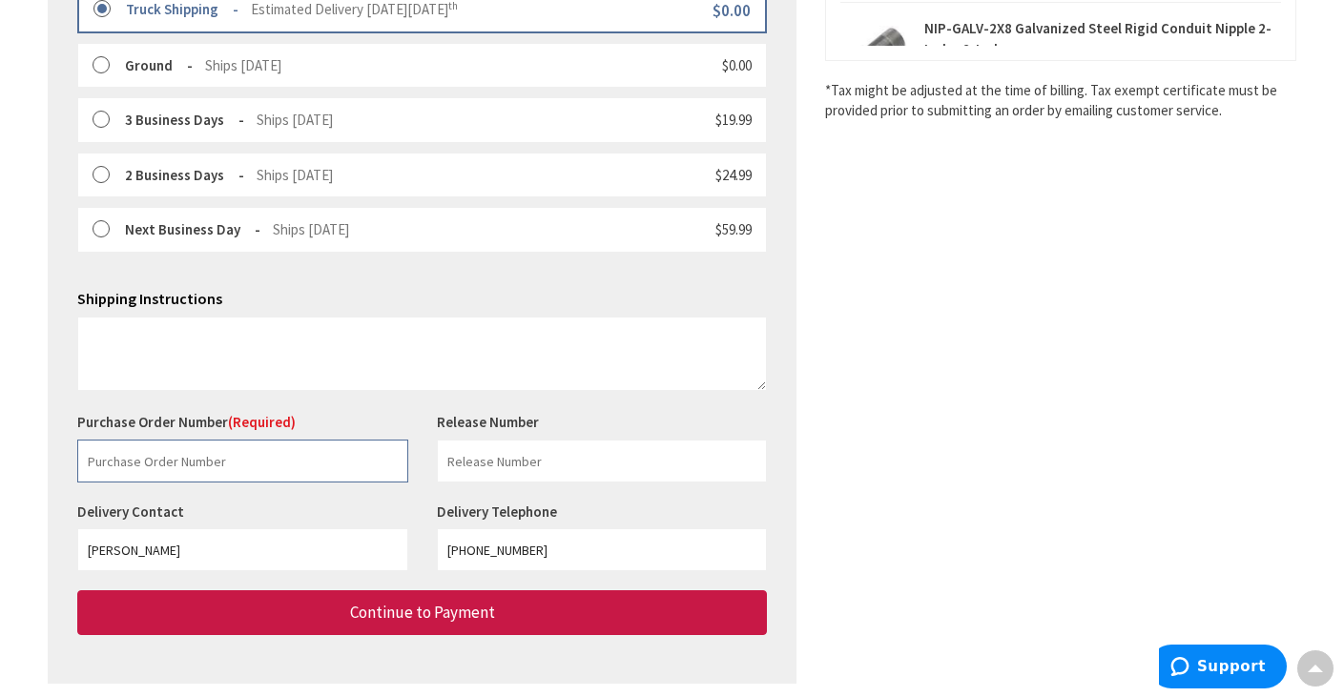
scroll to position [582, 0]
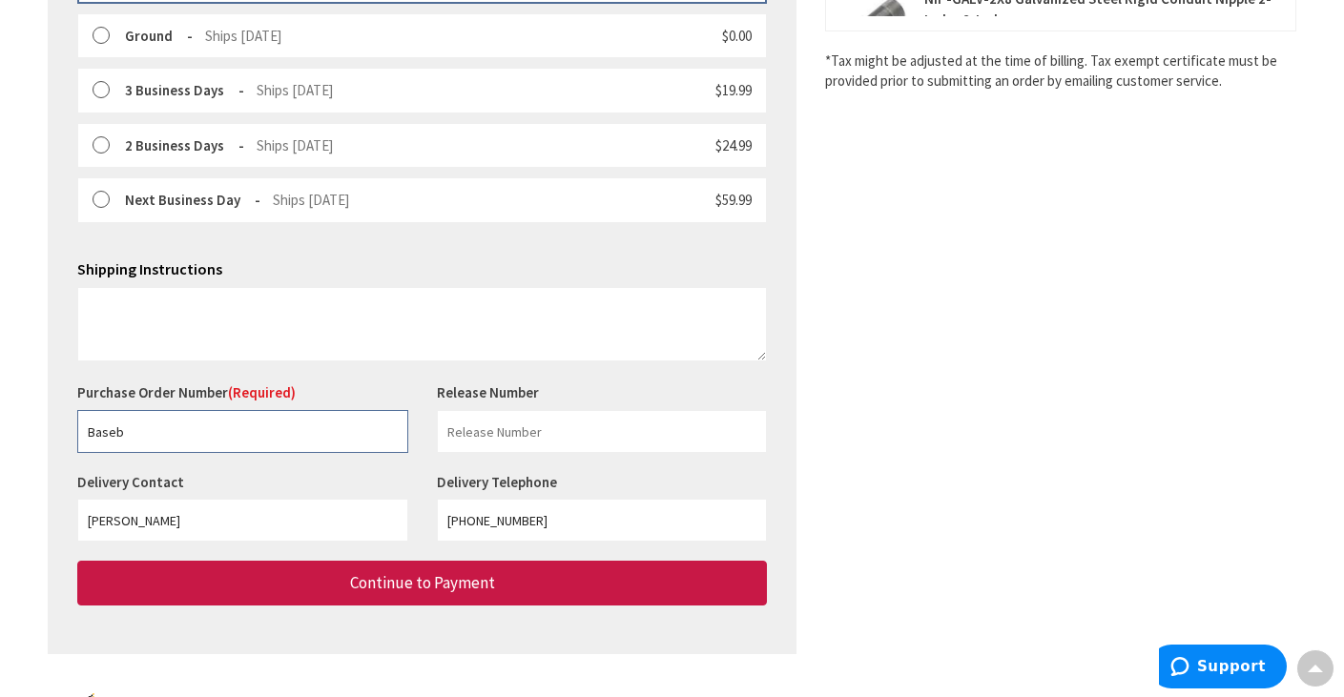
type input "baseball"
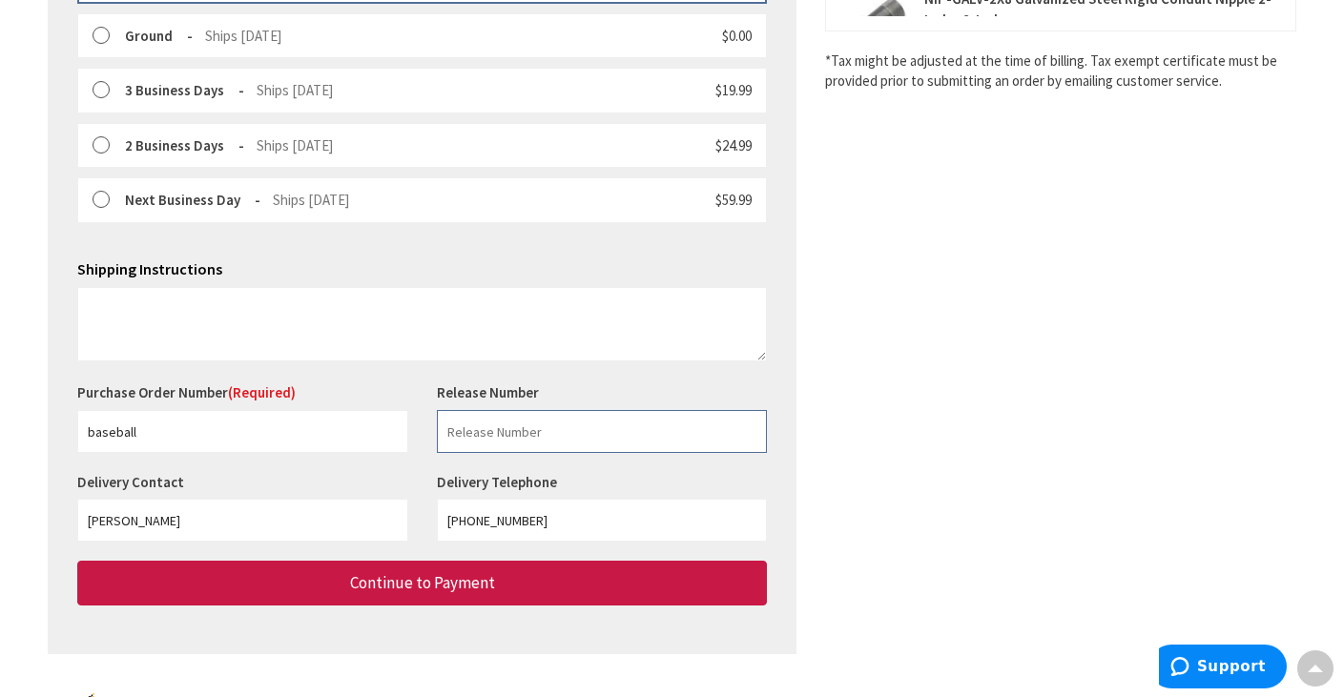
click at [510, 434] on input "text" at bounding box center [602, 431] width 331 height 43
type input "Baseball field"
click at [544, 522] on input "[PHONE_NUMBER]" at bounding box center [602, 520] width 331 height 43
type input "[PHONE_NUMBER]"
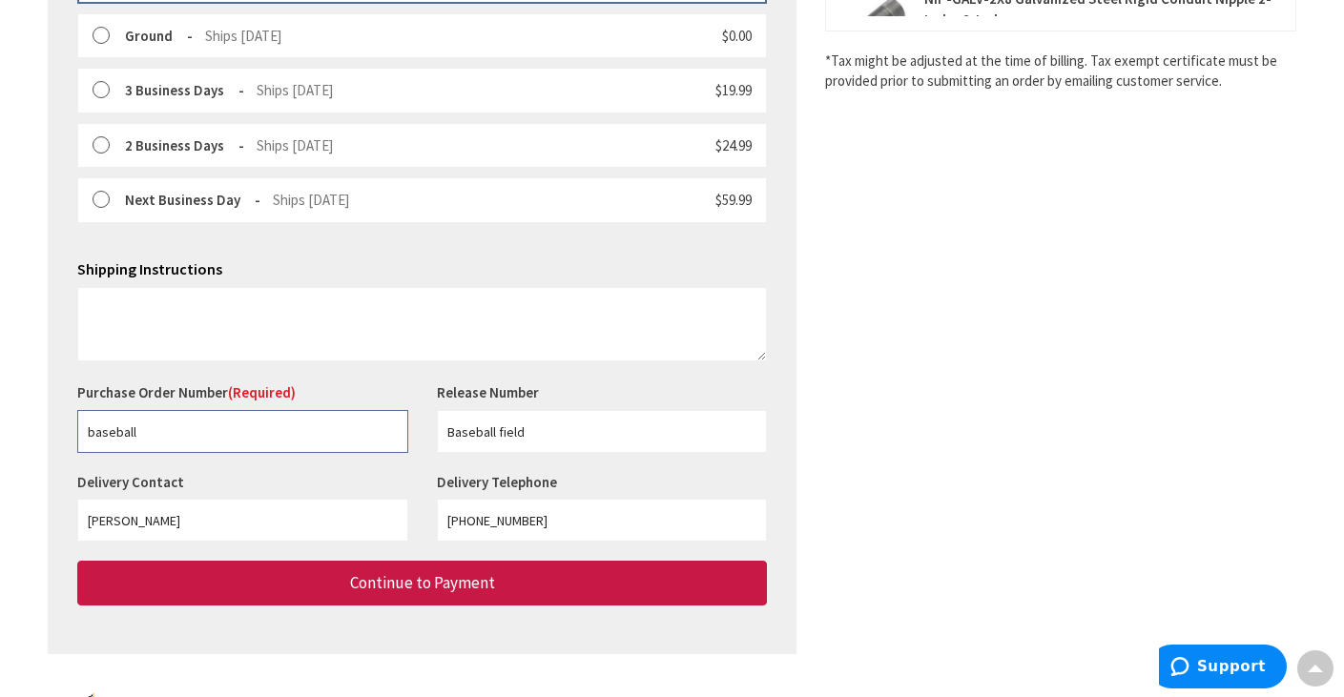
click at [331, 431] on input "baseball" at bounding box center [242, 431] width 331 height 43
type input "baseball field"
click at [267, 557] on div "Delivery Contact [PERSON_NAME] Delivery Telephone [PHONE_NUMBER]" at bounding box center [422, 516] width 718 height 89
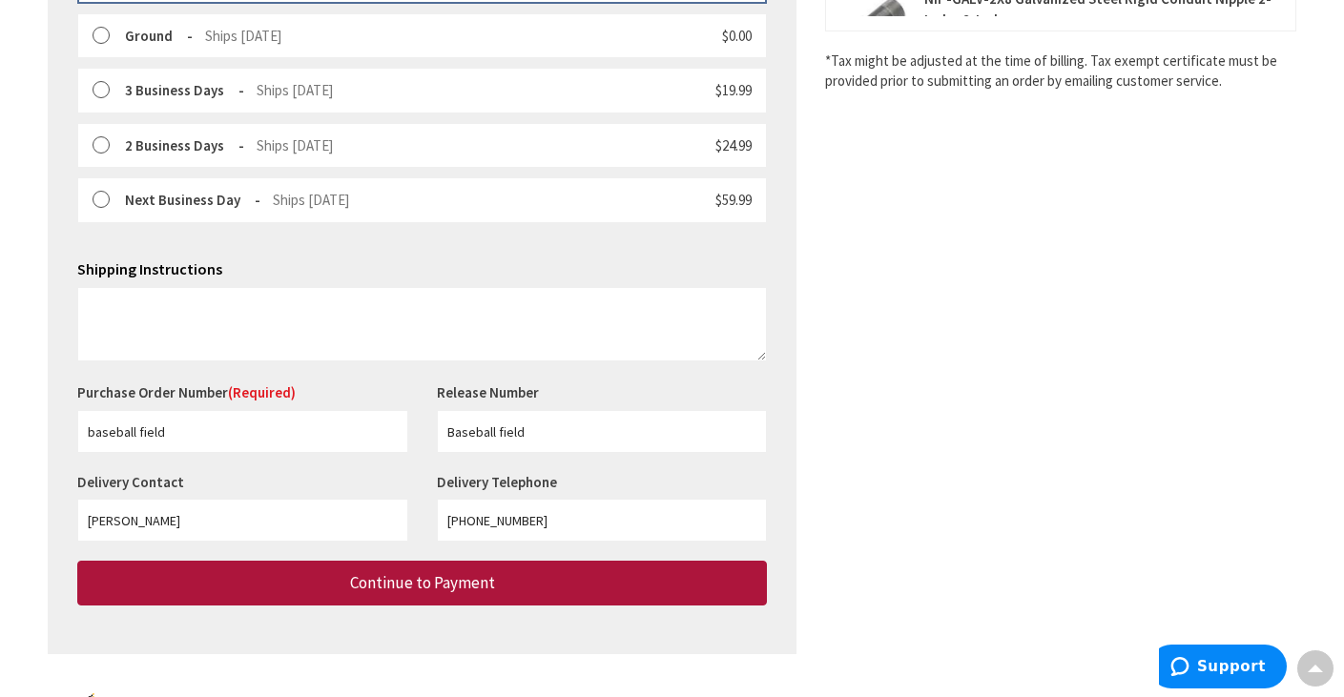
click at [287, 590] on button "Continue to Payment" at bounding box center [422, 583] width 690 height 45
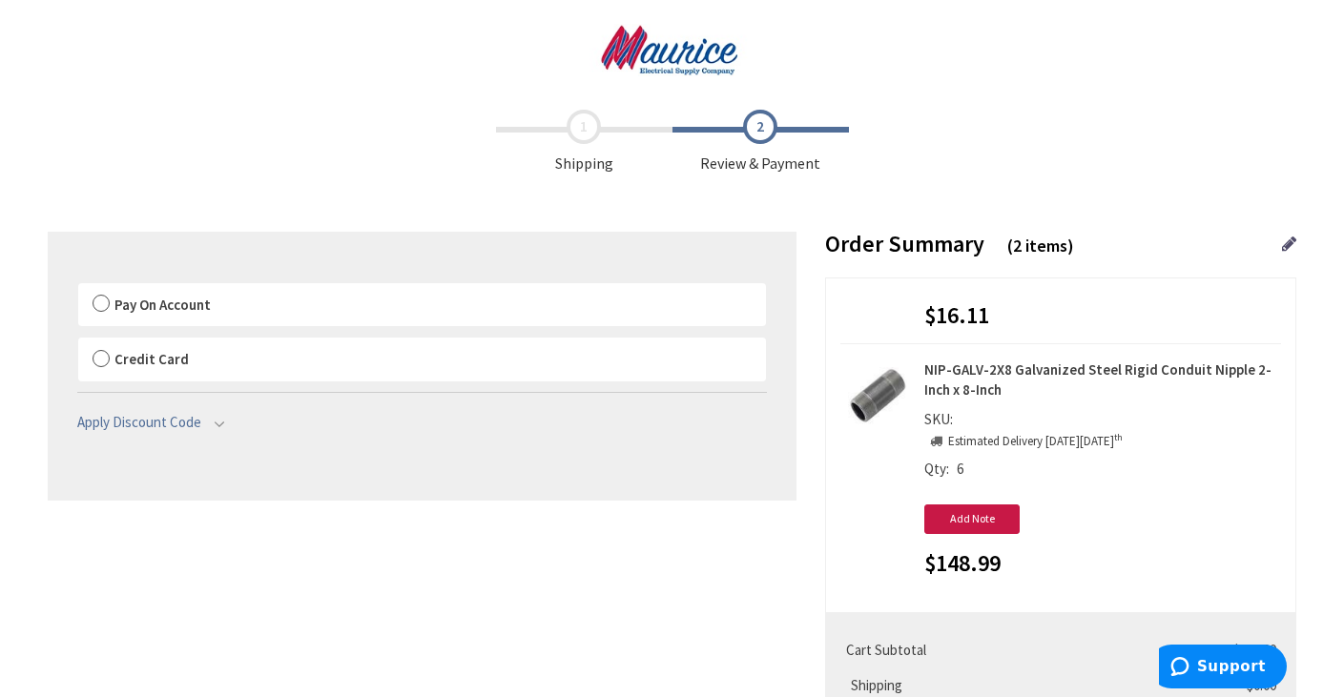
click at [99, 314] on label "Pay On Account" at bounding box center [422, 305] width 688 height 44
click at [78, 287] on input "Pay On Account" at bounding box center [78, 287] width 0 height 0
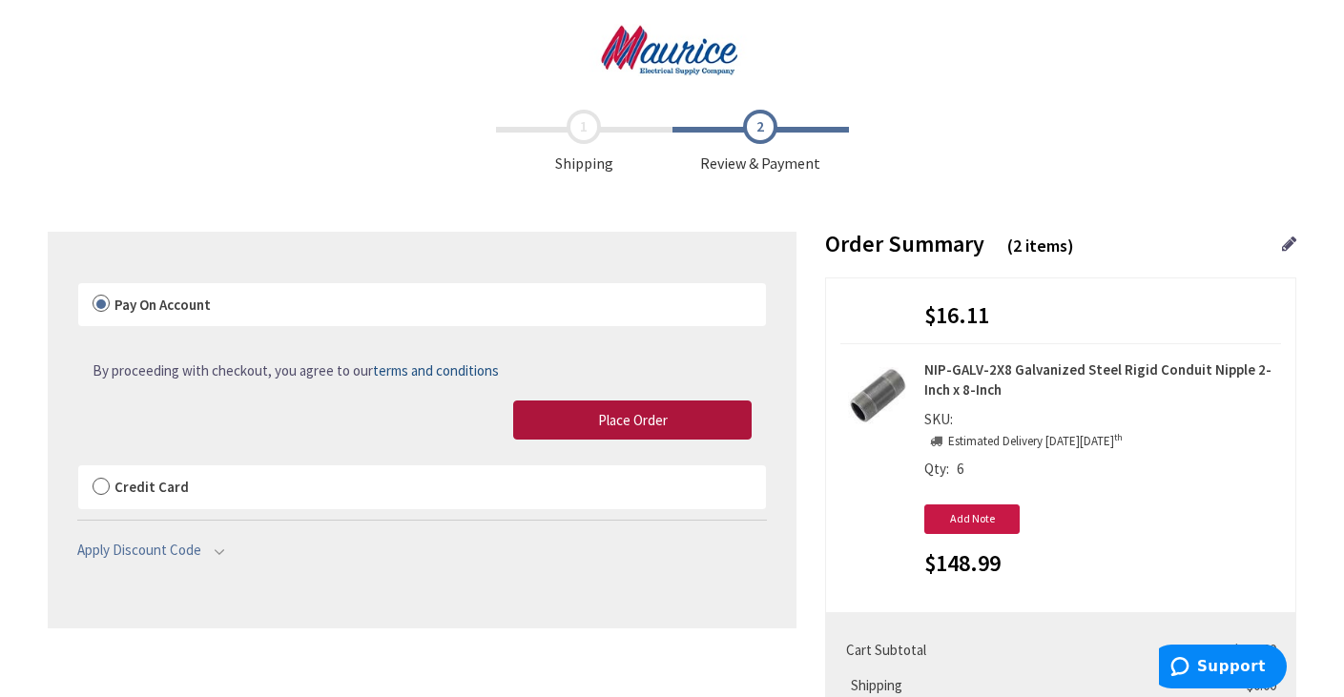
click at [660, 426] on span "Place Order" at bounding box center [633, 420] width 70 height 18
